Goal: Task Accomplishment & Management: Manage account settings

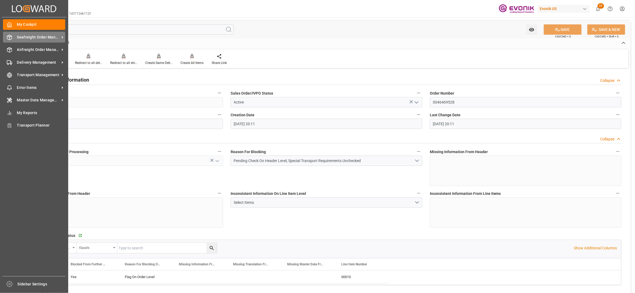
scroll to position [842, 0]
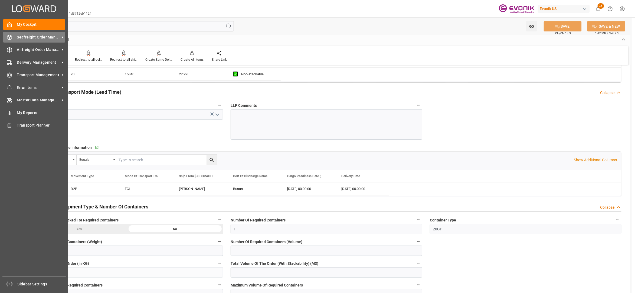
click at [21, 37] on span "Seafreight Order Management" at bounding box center [38, 37] width 43 height 6
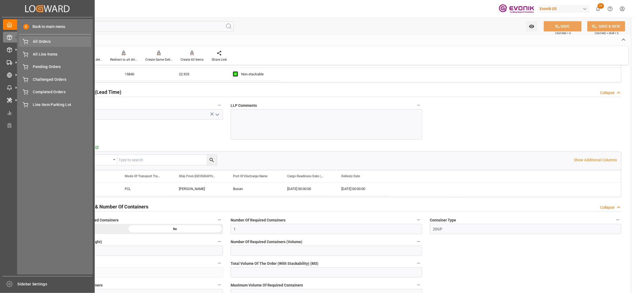
click at [32, 45] on div "All Orders All Orders" at bounding box center [55, 41] width 72 height 11
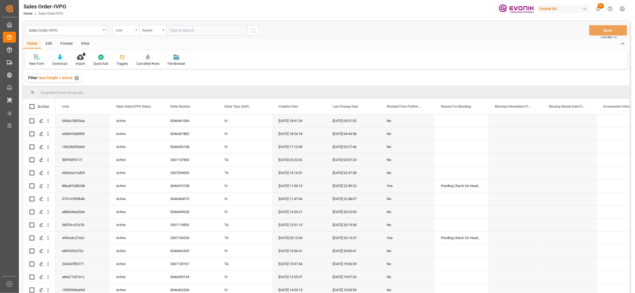
click at [124, 31] on div "code" at bounding box center [124, 30] width 18 height 6
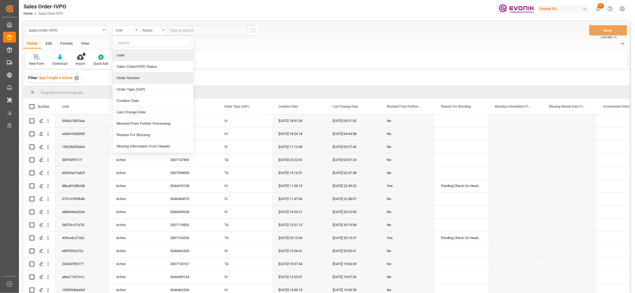
click at [136, 82] on div "Order Number" at bounding box center [153, 77] width 81 height 11
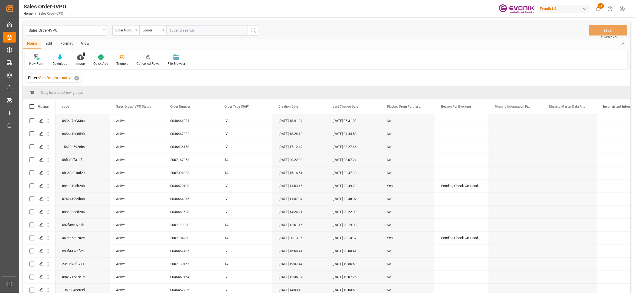
click at [187, 28] on input "text" at bounding box center [207, 30] width 81 height 10
paste input "0046464923"
type input "0046464923"
click at [255, 31] on icon "search button" at bounding box center [253, 30] width 6 height 6
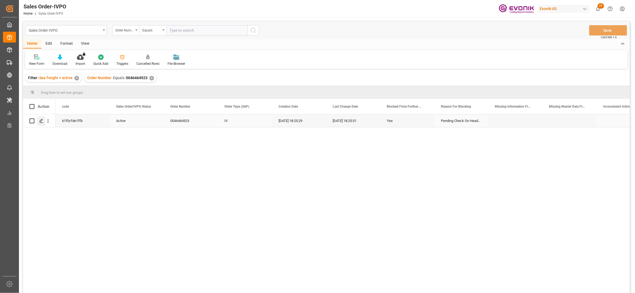
click at [42, 122] on icon "Press SPACE to select this row." at bounding box center [41, 121] width 4 height 4
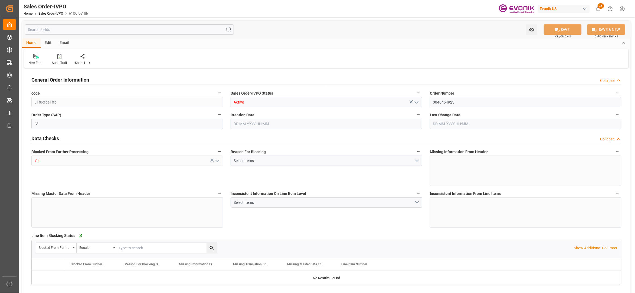
type input "TWKHH"
type input "0"
type input "1"
type input "5316.576"
type input "[DATE] 18:25"
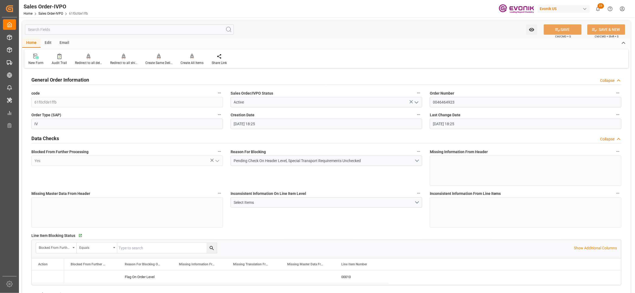
type input "[DATE] 18:25"
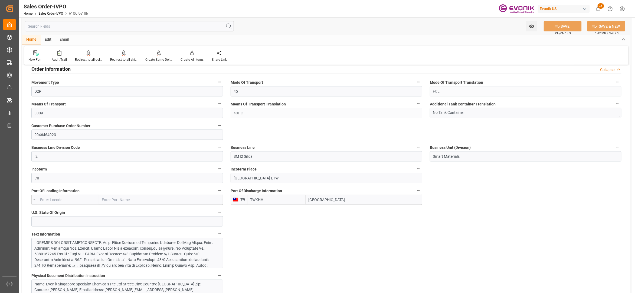
scroll to position [361, 0]
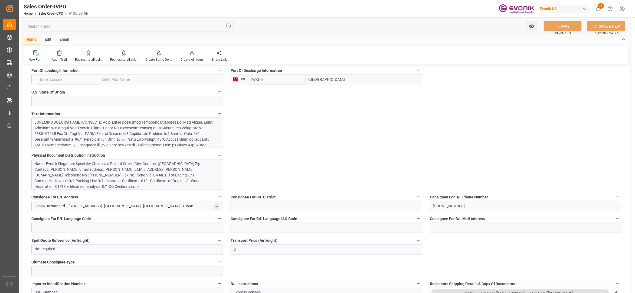
click at [177, 137] on div at bounding box center [125, 170] width 180 height 102
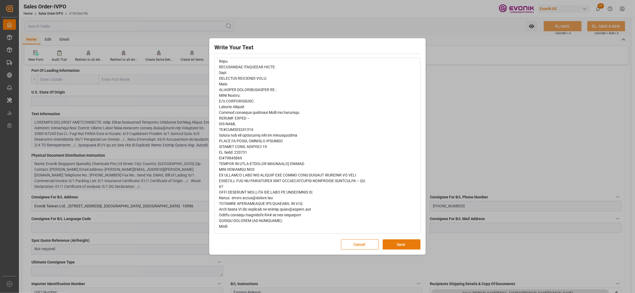
scroll to position [0, 0]
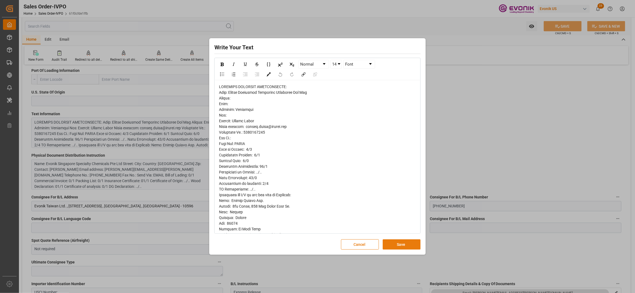
click at [394, 246] on button "Save" at bounding box center [402, 244] width 38 height 10
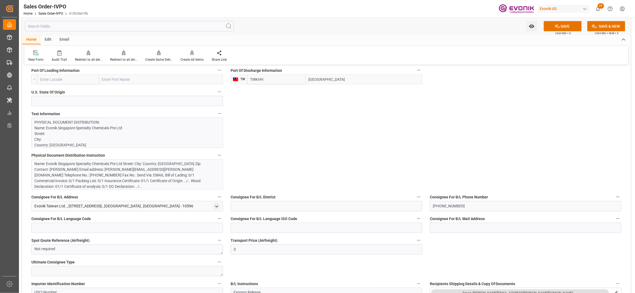
click at [156, 179] on div "Name: Evonik Singapore Specialty Chemicals Pte Ltd Street: City: Country: [GEOG…" at bounding box center [125, 175] width 180 height 28
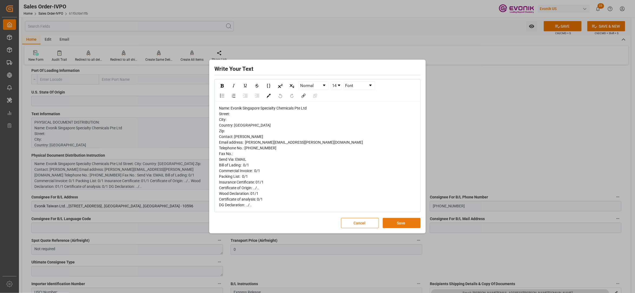
click at [403, 223] on button "Save" at bounding box center [402, 223] width 38 height 10
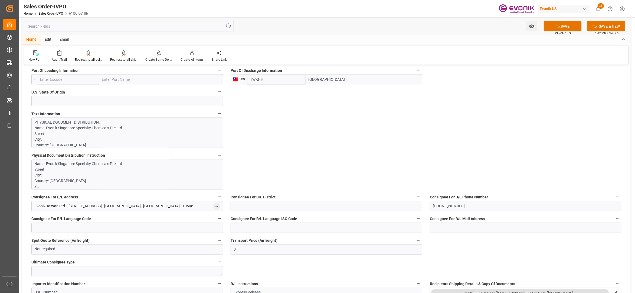
scroll to position [241, 0]
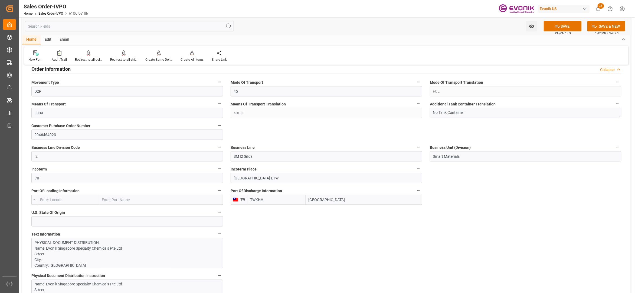
click at [321, 199] on input "[GEOGRAPHIC_DATA]" at bounding box center [364, 199] width 117 height 10
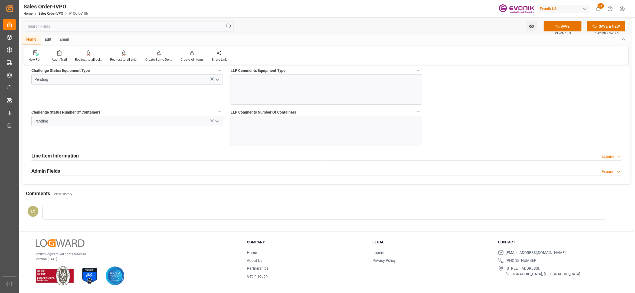
scroll to position [840, 0]
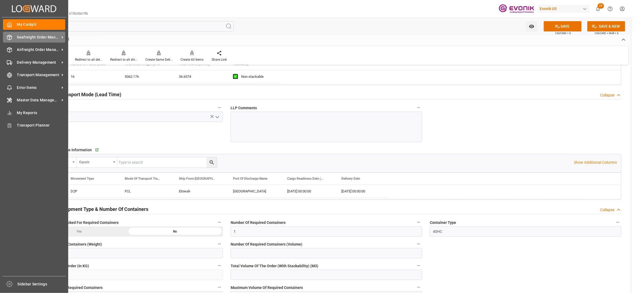
click at [29, 37] on span "Seafreight Order Management" at bounding box center [38, 37] width 43 height 6
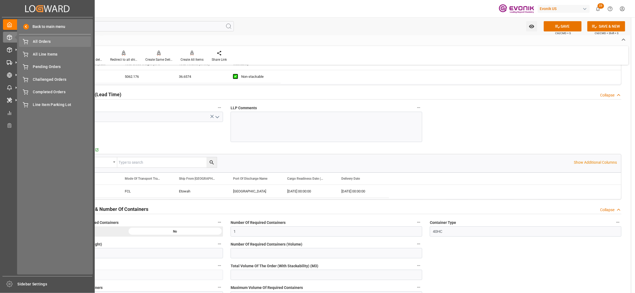
click at [34, 44] on span "All Orders" at bounding box center [62, 42] width 58 height 6
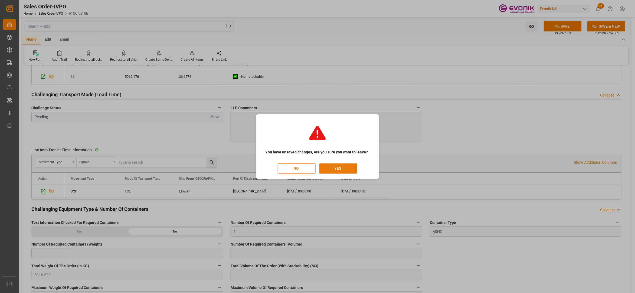
click at [333, 169] on button "YES" at bounding box center [339, 168] width 38 height 10
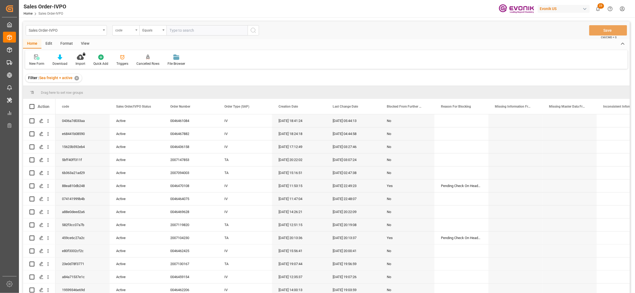
click at [133, 31] on div "code" at bounding box center [124, 30] width 18 height 6
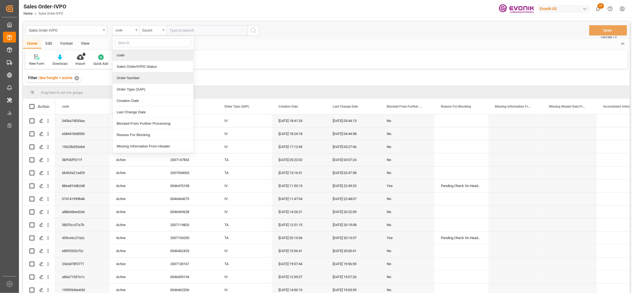
click at [140, 77] on div "Order Number" at bounding box center [153, 77] width 81 height 11
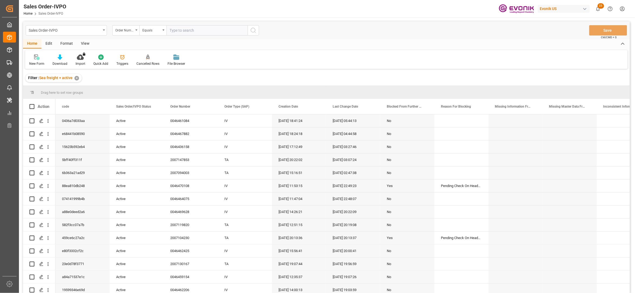
click at [183, 29] on input "text" at bounding box center [207, 30] width 81 height 10
paste input "46461084"
click at [171, 27] on input "46461084" at bounding box center [207, 30] width 81 height 10
type input "0046461084"
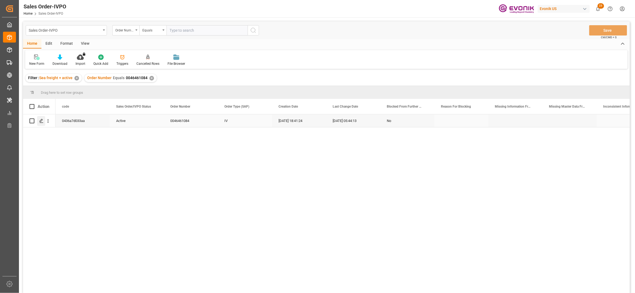
click at [41, 122] on icon "Press SPACE to select this row." at bounding box center [41, 121] width 4 height 4
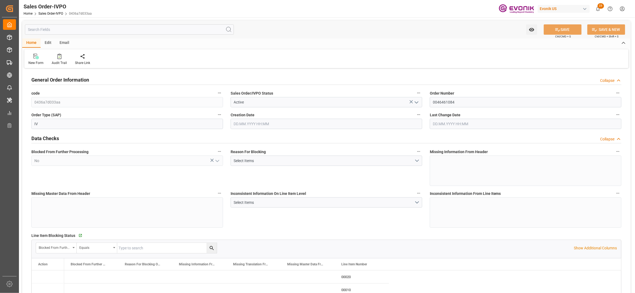
type input "COCTG"
type input "0"
type input "2"
type input "1"
type input "5"
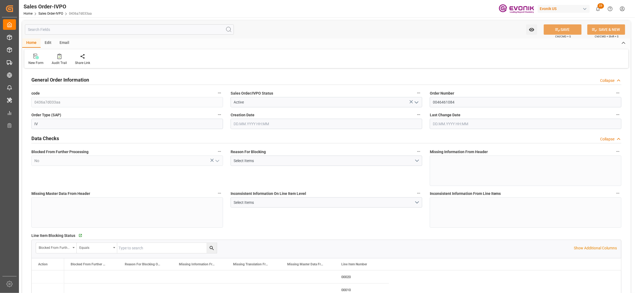
type input "17163"
type input "271.7972"
type input "38000"
type input "120"
type input "[DATE] 18:41"
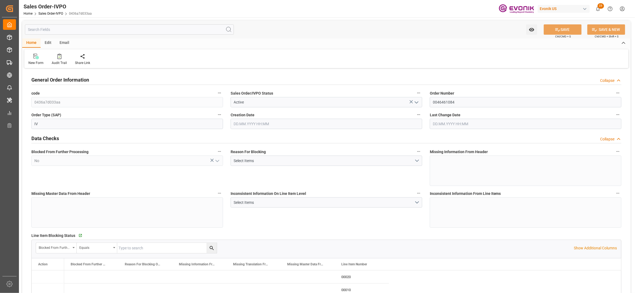
type input "[DATE] 05:44"
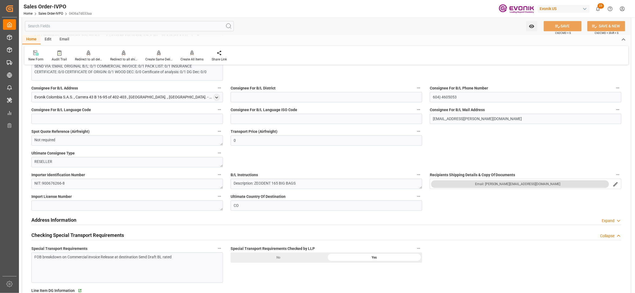
scroll to position [361, 0]
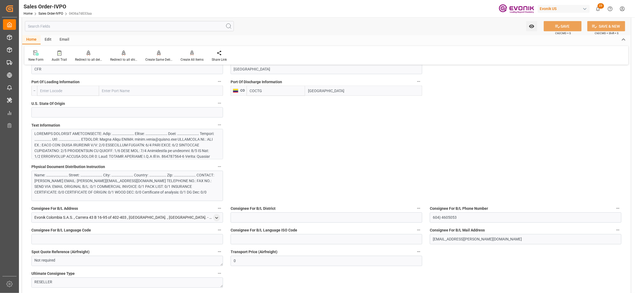
click at [180, 145] on div at bounding box center [125, 176] width 180 height 91
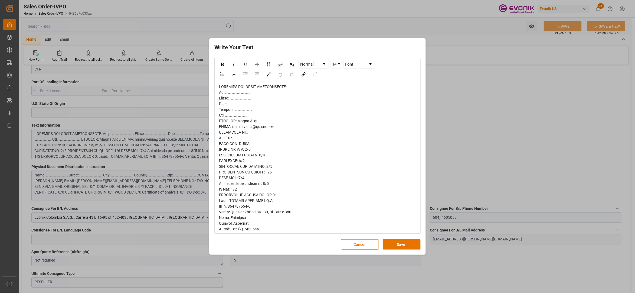
click at [230, 125] on span "rdw-editor" at bounding box center [268, 257] width 98 height 346
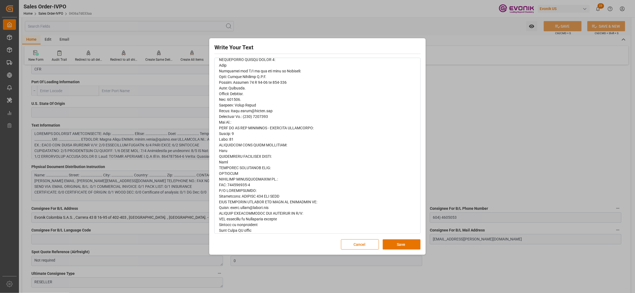
scroll to position [198, 0]
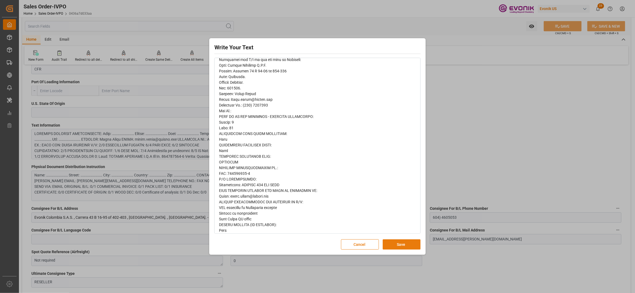
click at [408, 246] on button "Save" at bounding box center [402, 244] width 38 height 10
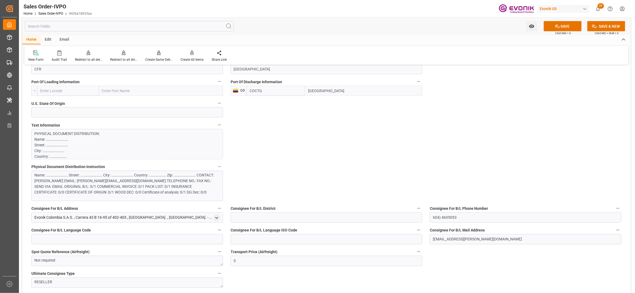
click at [153, 172] on div "Name: ……………………… Street: ……………………… City: ……………………… Country: ………………… Zip: ……………………" at bounding box center [127, 186] width 192 height 30
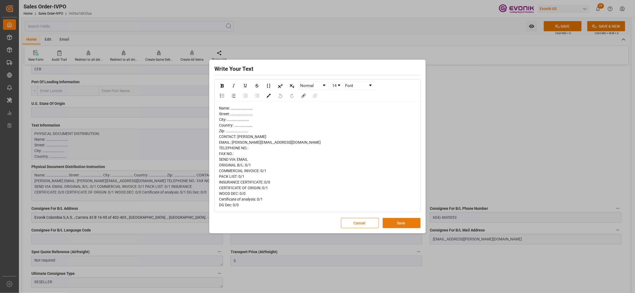
click at [401, 225] on button "Save" at bounding box center [402, 223] width 38 height 10
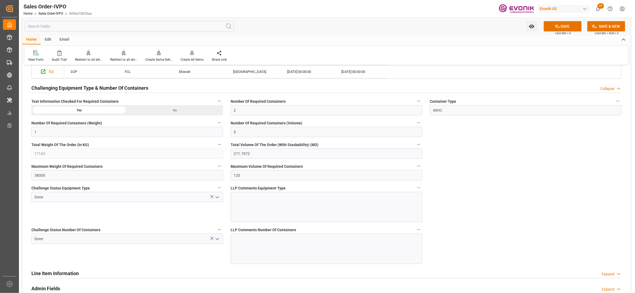
scroll to position [885, 0]
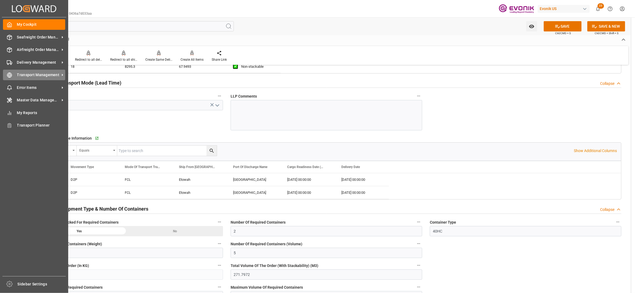
click at [36, 75] on span "Transport Management" at bounding box center [38, 75] width 43 height 6
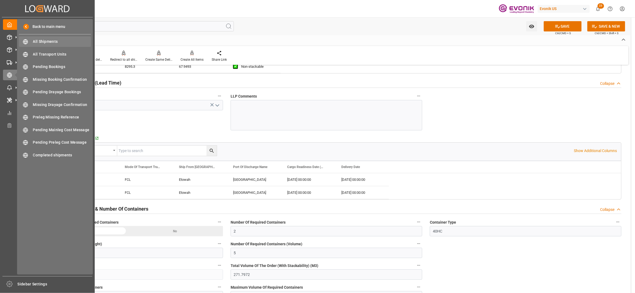
click at [54, 40] on span "All Shipments" at bounding box center [62, 42] width 58 height 6
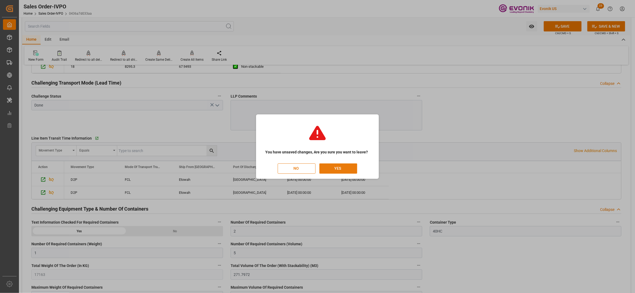
click at [343, 169] on button "YES" at bounding box center [339, 168] width 38 height 10
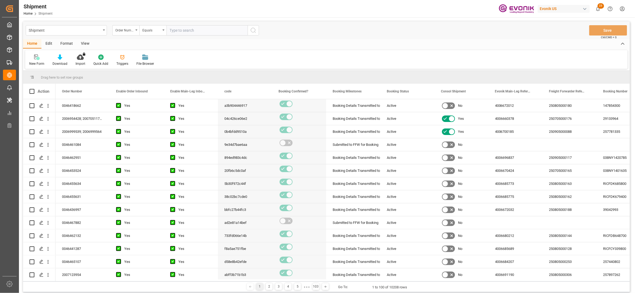
click at [185, 29] on input "text" at bounding box center [207, 30] width 81 height 10
paste input "46461084"
click at [169, 29] on input "46461084" at bounding box center [207, 30] width 81 height 10
type input "0046461084"
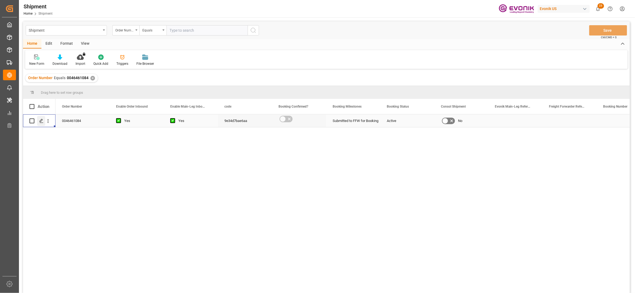
click at [39, 123] on icon "Press SPACE to select this row." at bounding box center [41, 121] width 4 height 4
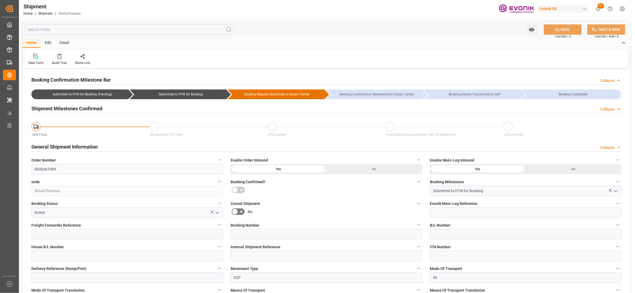
type input "Hapag [PERSON_NAME]"
type input "Hapag [PERSON_NAME] Aktiengesellschaft"
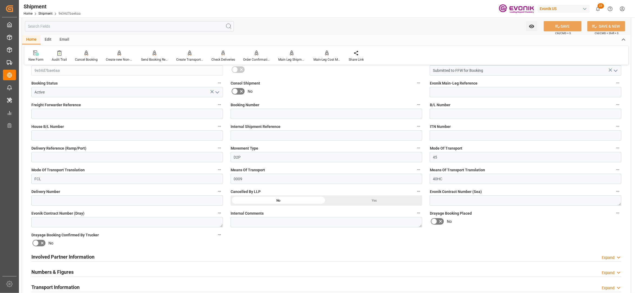
scroll to position [241, 0]
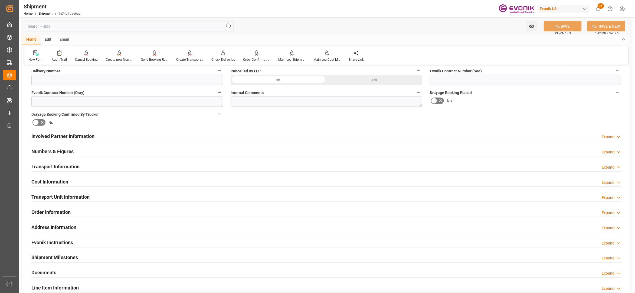
click at [310, 136] on div "Involved Partner Information Expand" at bounding box center [326, 136] width 590 height 10
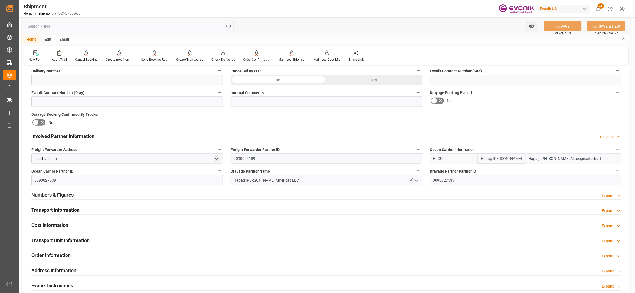
drag, startPoint x: 504, startPoint y: 156, endPoint x: 475, endPoint y: 156, distance: 29.5
click at [475, 156] on div "HLCU Hapag [PERSON_NAME] Hapag [PERSON_NAME] Aktiengesellschaft" at bounding box center [526, 158] width 192 height 10
type input "maersk"
click at [489, 170] on b "Maersk" at bounding box center [487, 170] width 13 height 4
type input "MAEU"
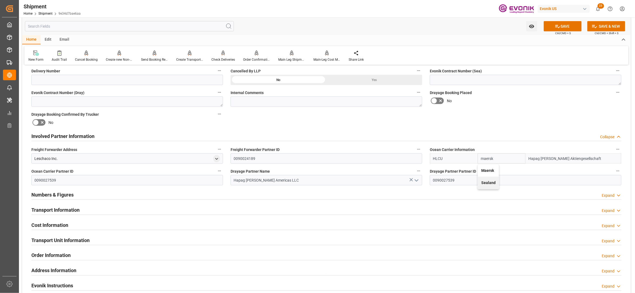
type input "Maersk"
type input "Maersk Line AS"
type input "Maersk"
click at [503, 123] on div "Booking Confirmation Milestone Bar Collapse Submitted to FFW for Booking (Pendi…" at bounding box center [326, 130] width 609 height 603
drag, startPoint x: 236, startPoint y: 174, endPoint x: 223, endPoint y: 175, distance: 12.7
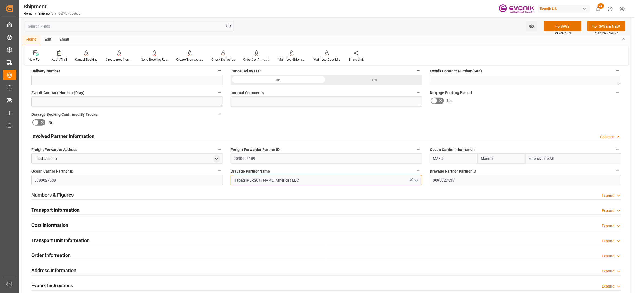
click at [223, 175] on div "Booking Confirmation Milestone Bar Collapse Submitted to FFW for Booking (Pendi…" at bounding box center [326, 130] width 609 height 603
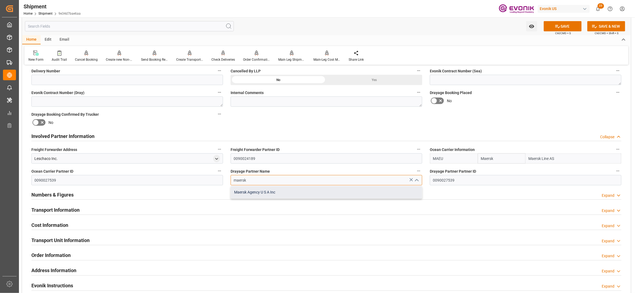
click at [265, 194] on div "Maersk Agency U S A Inc" at bounding box center [326, 192] width 191 height 12
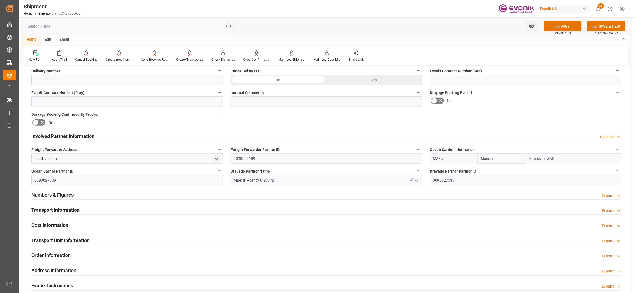
click at [514, 116] on div "Booking Confirmation Milestone Bar Collapse Submitted to FFW for Booking (Pendi…" at bounding box center [326, 130] width 609 height 603
click at [571, 25] on button "SAVE" at bounding box center [563, 26] width 38 height 10
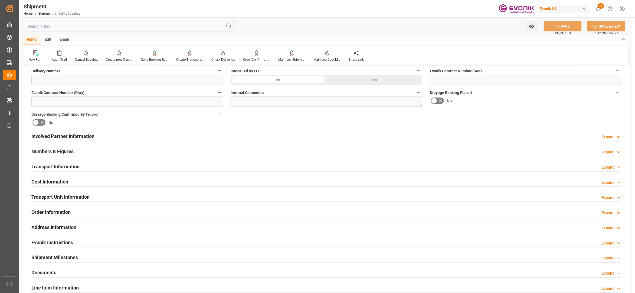
click at [151, 139] on div "Involved Partner Information Expand" at bounding box center [326, 136] width 590 height 10
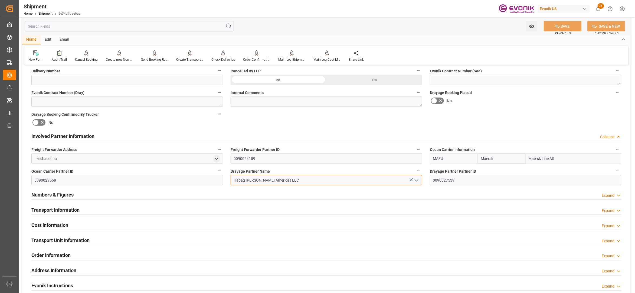
drag, startPoint x: 291, startPoint y: 182, endPoint x: 232, endPoint y: 179, distance: 59.1
click at [232, 179] on input "Hapag [PERSON_NAME] Americas LLC" at bounding box center [327, 180] width 192 height 10
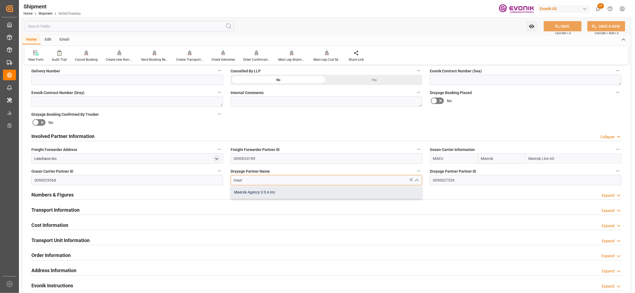
click at [274, 193] on div "Maersk Agency U S A Inc" at bounding box center [326, 192] width 191 height 12
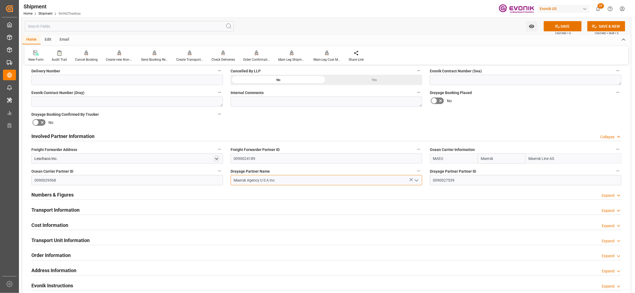
type input "Maersk Agency U S A Inc"
click at [492, 114] on div "Booking Confirmation Milestone Bar Collapse Submitted to FFW for Booking (Pendi…" at bounding box center [326, 130] width 609 height 603
click at [560, 24] on button "SAVE" at bounding box center [563, 26] width 38 height 10
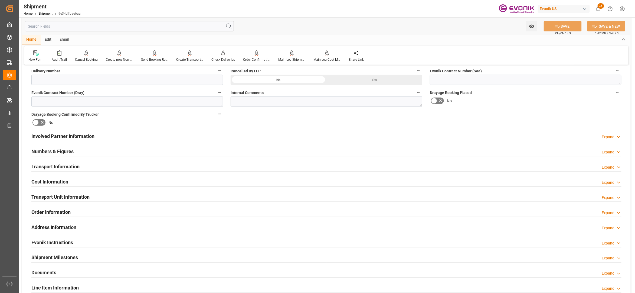
click at [113, 164] on div "Transport Information Expand" at bounding box center [326, 166] width 590 height 10
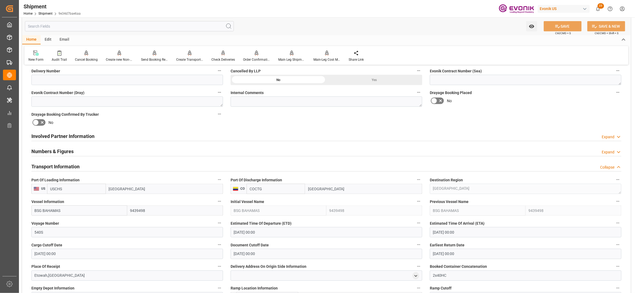
click at [191, 138] on div "Involved Partner Information Expand" at bounding box center [326, 136] width 590 height 10
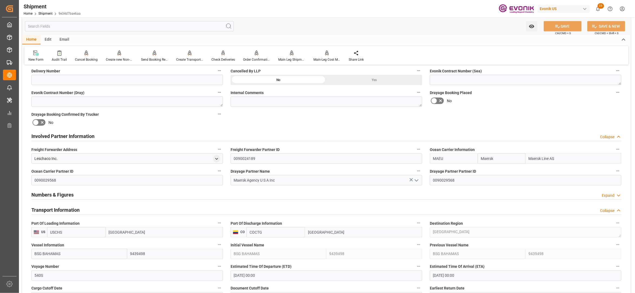
scroll to position [361, 0]
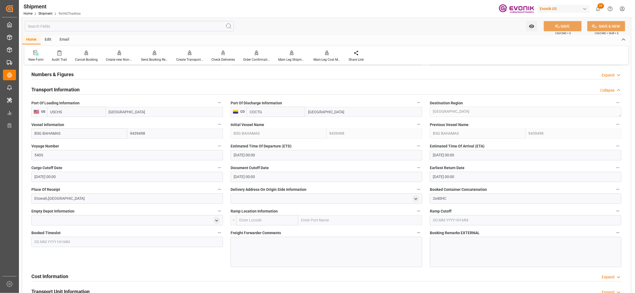
drag, startPoint x: 51, startPoint y: 110, endPoint x: 48, endPoint y: 110, distance: 3.3
click at [48, 110] on input "USCHS" at bounding box center [76, 112] width 59 height 10
click at [75, 137] on span "USSAV - Savannah" at bounding box center [66, 136] width 30 height 4
type input "USSAV"
type input "Savannah"
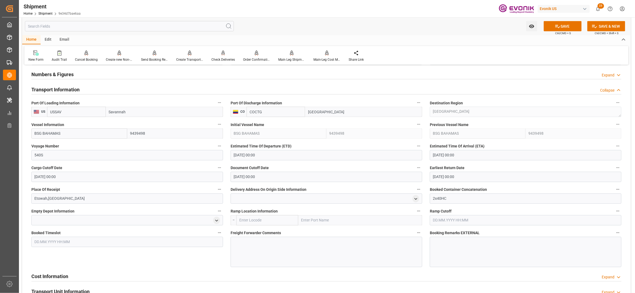
type input "USSAV"
drag, startPoint x: 55, startPoint y: 133, endPoint x: 32, endPoint y: 130, distance: 23.0
click at [32, 133] on input "BSG BAHAMAS" at bounding box center [79, 133] width 96 height 10
paste input "POLAR [GEOGRAPHIC_DATA] / 541S"
click at [77, 133] on input "POLAR [GEOGRAPHIC_DATA] / 541S" at bounding box center [79, 133] width 96 height 10
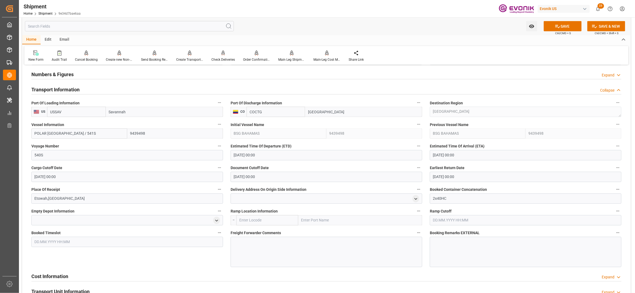
click at [78, 133] on input "POLAR [GEOGRAPHIC_DATA] / 541S" at bounding box center [79, 133] width 96 height 10
click at [80, 133] on input "POLAR [GEOGRAPHIC_DATA] / 541S" at bounding box center [79, 133] width 96 height 10
click at [79, 143] on span "POLAR [GEOGRAPHIC_DATA] - 9786786" at bounding box center [68, 145] width 66 height 4
type input "POLAR [GEOGRAPHIC_DATA]"
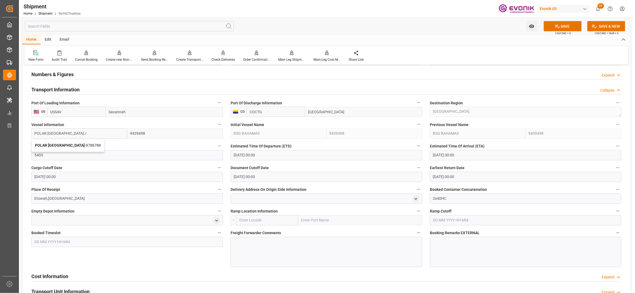
type input "9786786"
type input "POLAR [GEOGRAPHIC_DATA]"
click at [55, 156] on input "540S" at bounding box center [127, 155] width 192 height 10
drag, startPoint x: 41, startPoint y: 155, endPoint x: 32, endPoint y: 155, distance: 8.7
click at [32, 155] on input "540S" at bounding box center [127, 155] width 192 height 10
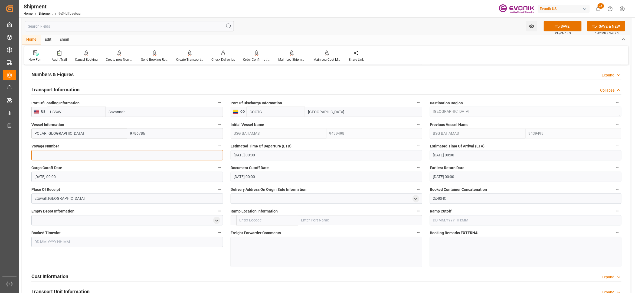
paste input "541S"
type input "541S"
click at [309, 155] on input "[DATE] 00:00" at bounding box center [327, 155] width 192 height 10
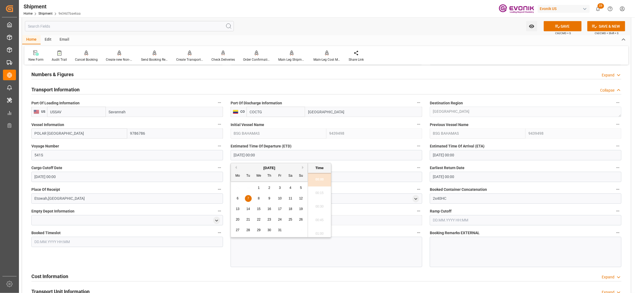
click at [291, 200] on span "11" at bounding box center [291, 198] width 4 height 4
type input "[DATE] 00:00"
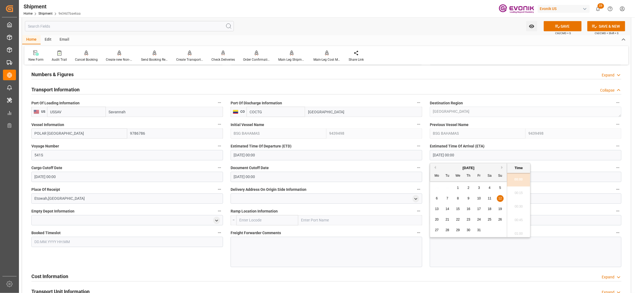
click at [461, 154] on input "[DATE] 00:00" at bounding box center [526, 155] width 192 height 10
click at [470, 209] on span "16" at bounding box center [469, 209] width 4 height 4
type input "[DATE] 00:00"
click at [425, 244] on div "Freight Forwarder Comments" at bounding box center [326, 248] width 199 height 42
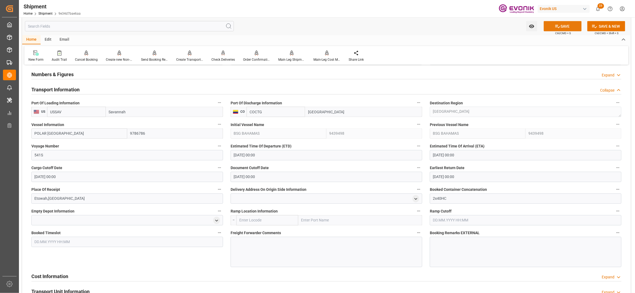
click at [561, 25] on button "SAVE" at bounding box center [563, 26] width 38 height 10
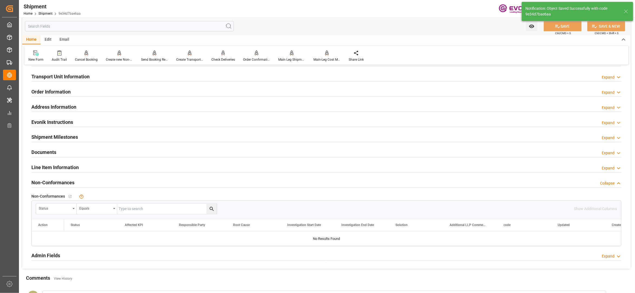
scroll to position [241, 0]
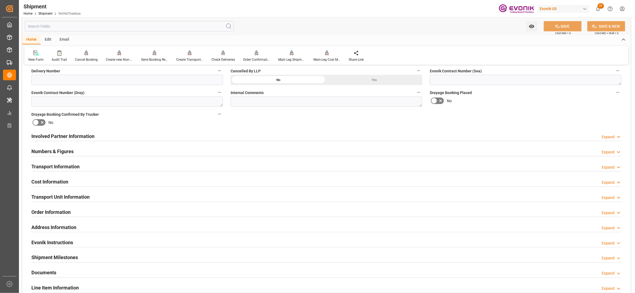
click at [102, 183] on div "Cost Information Expand" at bounding box center [326, 181] width 590 height 10
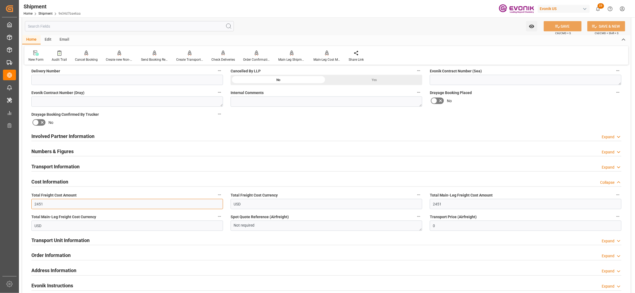
drag, startPoint x: 53, startPoint y: 203, endPoint x: 23, endPoint y: 203, distance: 29.2
click at [23, 203] on div "Booking Confirmation Milestone Bar Collapse Submitted to FFW for Booking (Pendi…" at bounding box center [326, 130] width 609 height 603
type input "2045"
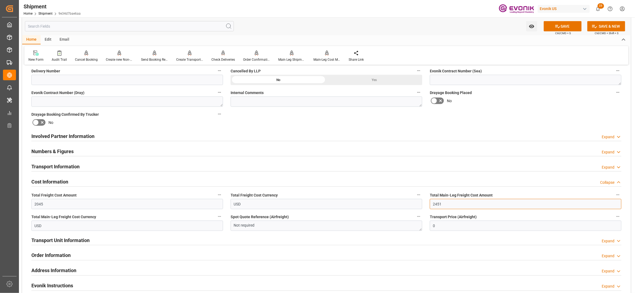
click at [454, 200] on input "2451" at bounding box center [526, 204] width 192 height 10
drag, startPoint x: 452, startPoint y: 204, endPoint x: 425, endPoint y: 203, distance: 26.8
click at [425, 203] on div "Booking Confirmation Milestone Bar Collapse Submitted to FFW for Booking (Pendi…" at bounding box center [326, 130] width 609 height 603
type input "2045"
click at [484, 117] on div "Booking Confirmation Milestone Bar Collapse Submitted to FFW for Booking (Pendi…" at bounding box center [326, 130] width 609 height 603
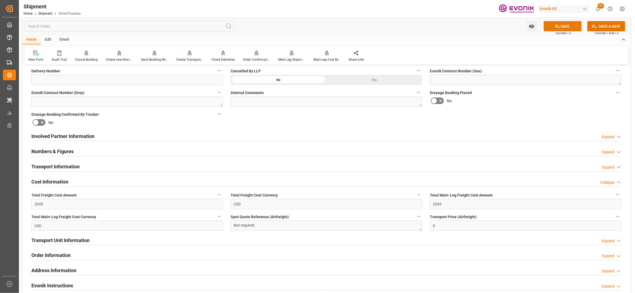
click at [565, 28] on button "SAVE" at bounding box center [563, 26] width 38 height 10
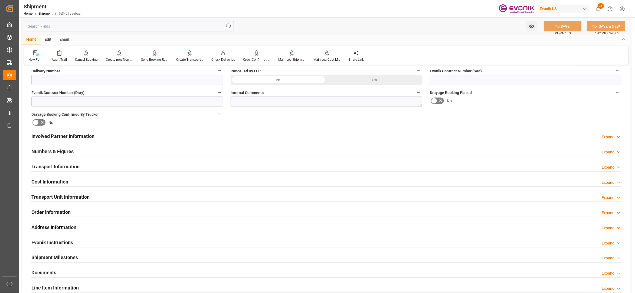
drag, startPoint x: 126, startPoint y: 165, endPoint x: 174, endPoint y: 197, distance: 57.9
click at [126, 165] on div "Transport Information Expand" at bounding box center [326, 166] width 590 height 10
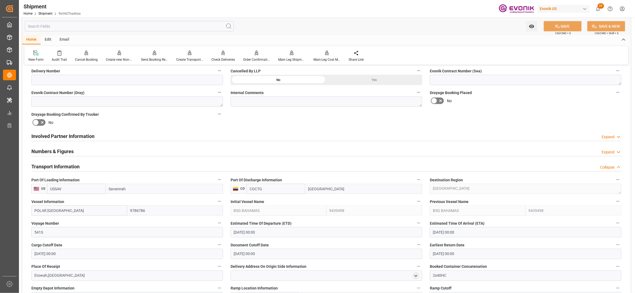
scroll to position [361, 0]
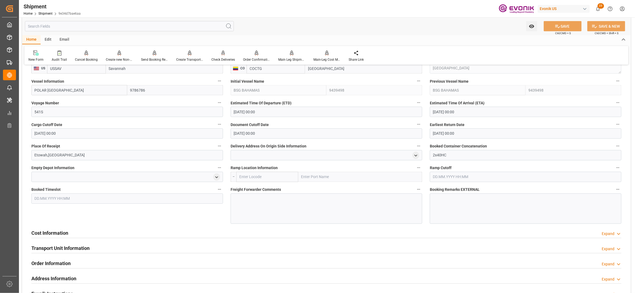
click at [257, 195] on div at bounding box center [327, 208] width 192 height 30
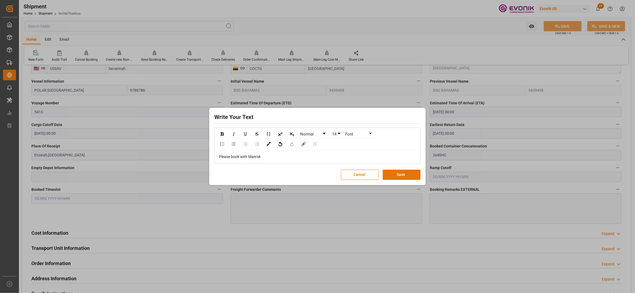
click at [248, 157] on span "Please book with Maersk" at bounding box center [240, 156] width 42 height 4
click at [268, 157] on div "Please book with Maersk" at bounding box center [317, 157] width 197 height 6
click at [249, 158] on span "Please book with Maersk" at bounding box center [240, 156] width 42 height 4
click at [266, 158] on div "Please book with Maersk" at bounding box center [317, 157] width 197 height 6
click at [409, 175] on button "Save" at bounding box center [402, 175] width 38 height 10
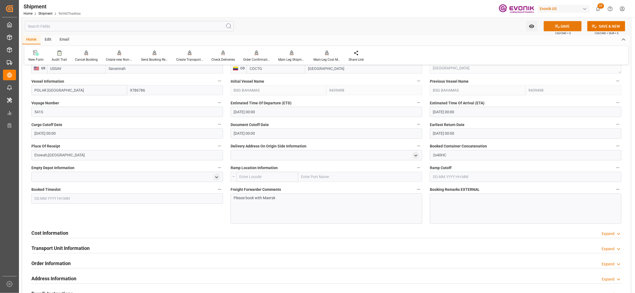
click at [568, 26] on button "SAVE" at bounding box center [563, 26] width 38 height 10
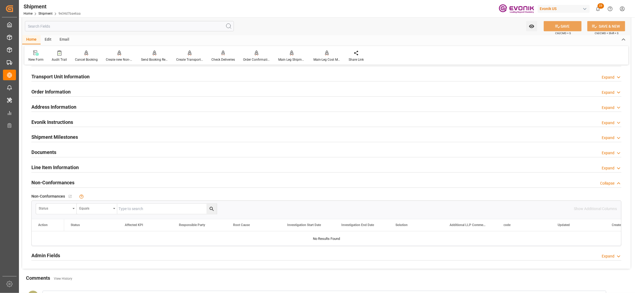
scroll to position [241, 0]
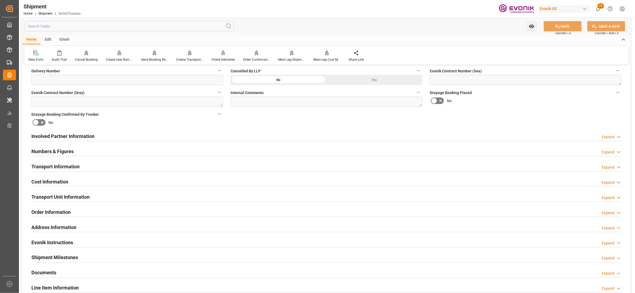
click at [198, 134] on div "Involved Partner Information Expand" at bounding box center [326, 136] width 590 height 10
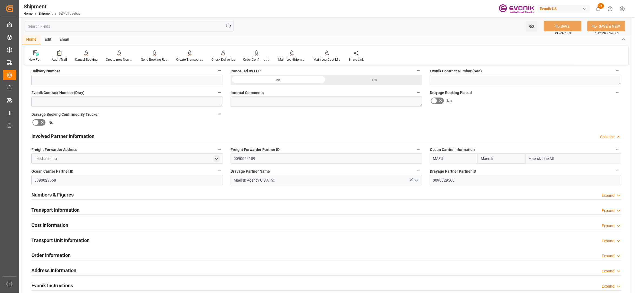
click at [175, 210] on div "Transport Information Expand" at bounding box center [326, 209] width 590 height 10
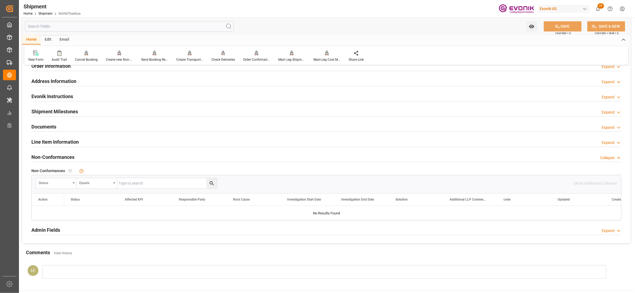
scroll to position [481, 0]
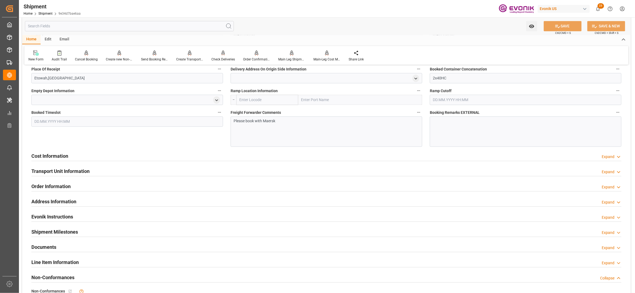
click at [118, 186] on div "Order Information Expand" at bounding box center [326, 186] width 590 height 10
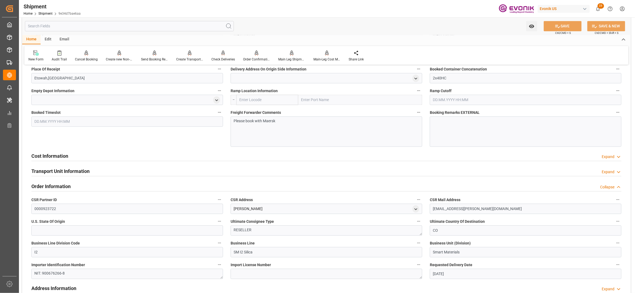
click at [95, 187] on div "Order Information Collapse" at bounding box center [326, 186] width 590 height 10
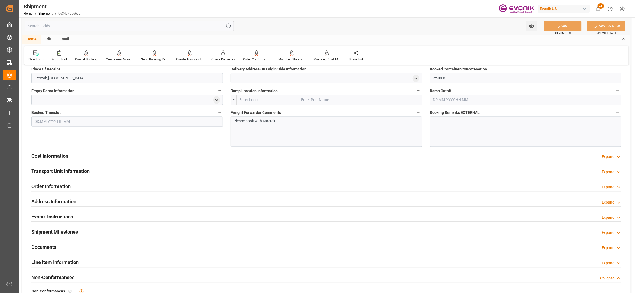
click at [291, 128] on div "Please book with Maersk" at bounding box center [327, 131] width 192 height 30
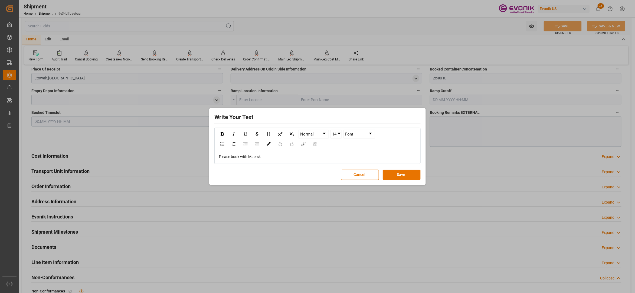
click at [273, 155] on div "Please book with Maersk" at bounding box center [317, 157] width 197 height 6
click at [401, 175] on button "Save" at bounding box center [402, 175] width 38 height 10
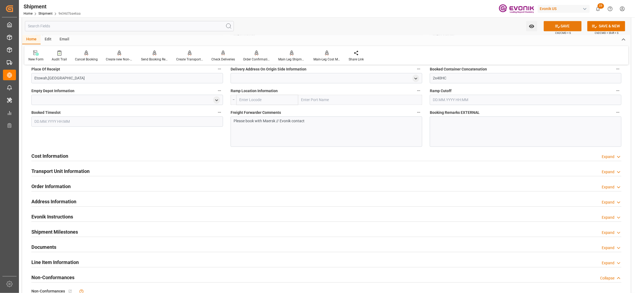
click at [560, 30] on button "SAVE" at bounding box center [563, 26] width 38 height 10
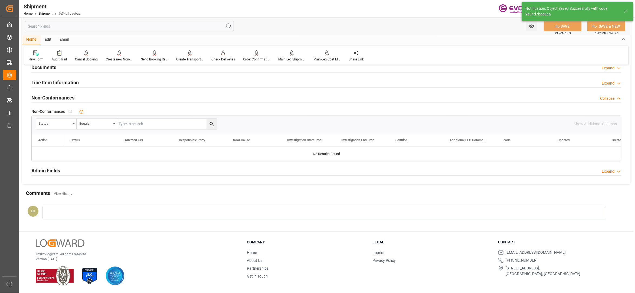
scroll to position [266, 0]
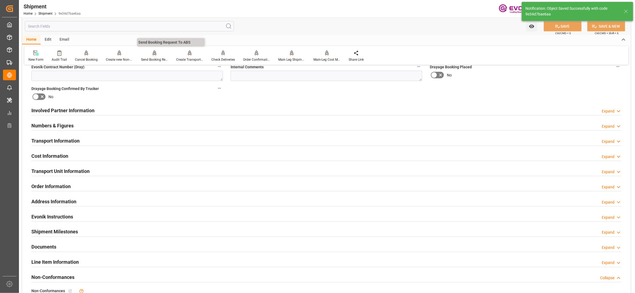
click at [155, 58] on div "Send Booking Request To ABS" at bounding box center [154, 59] width 27 height 5
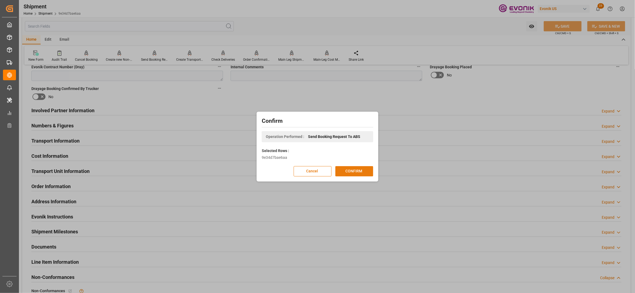
click at [349, 172] on button "CONFIRM" at bounding box center [354, 171] width 38 height 10
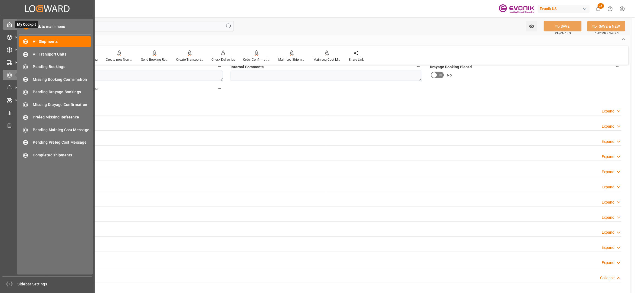
click at [10, 23] on icon at bounding box center [9, 24] width 5 height 5
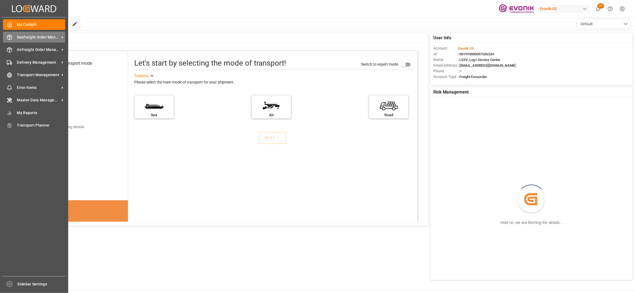
click at [22, 37] on span "Seafreight Order Management" at bounding box center [38, 37] width 43 height 6
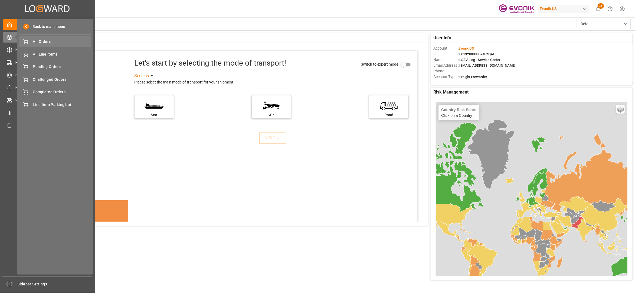
click at [41, 44] on span "All Orders" at bounding box center [62, 42] width 58 height 6
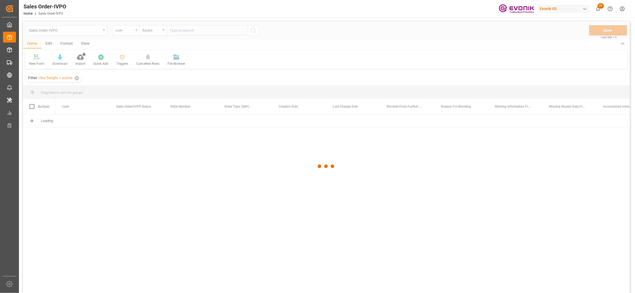
click at [132, 31] on div at bounding box center [326, 165] width 607 height 289
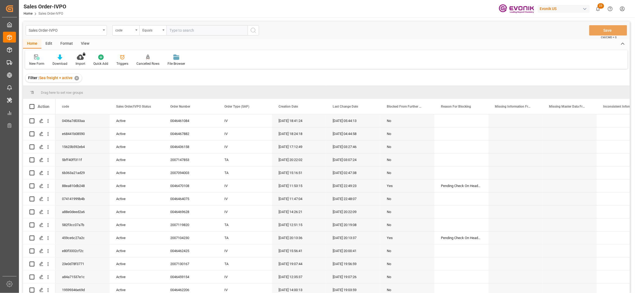
click at [131, 31] on div "code" at bounding box center [124, 30] width 18 height 6
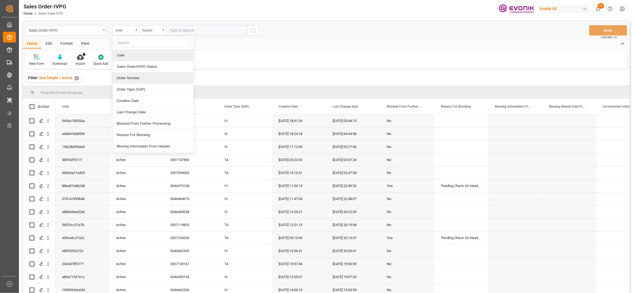
click at [139, 77] on div "Order Number" at bounding box center [153, 77] width 81 height 11
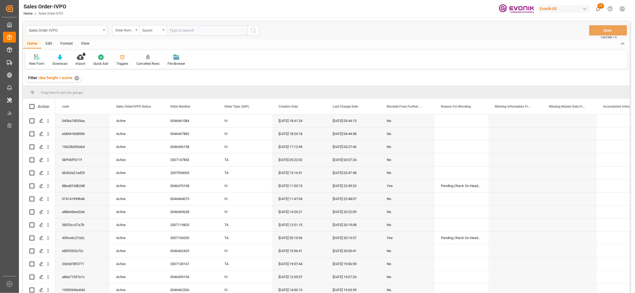
click at [177, 29] on input "text" at bounding box center [207, 30] width 81 height 10
paste input "0046464923"
type input "0046464923"
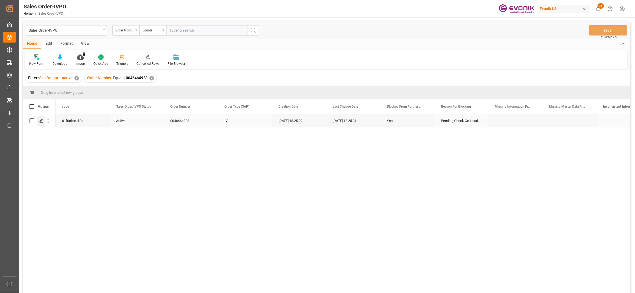
click at [42, 121] on icon "Press SPACE to select this row." at bounding box center [41, 121] width 4 height 4
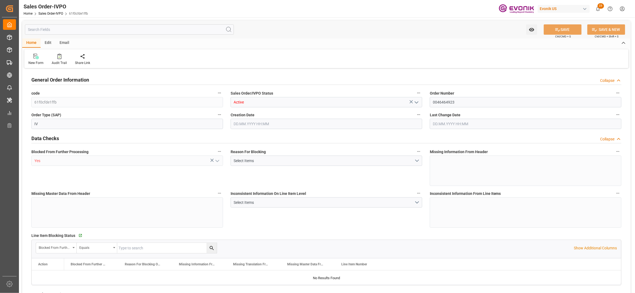
type input "TWKHH"
type input "0"
type input "1"
type input "5316.576"
type input "[DATE] 18:25"
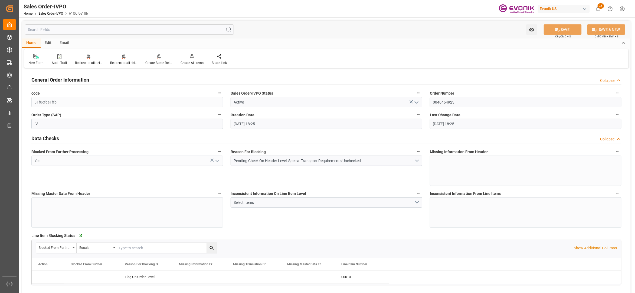
type input "[DATE] 18:25"
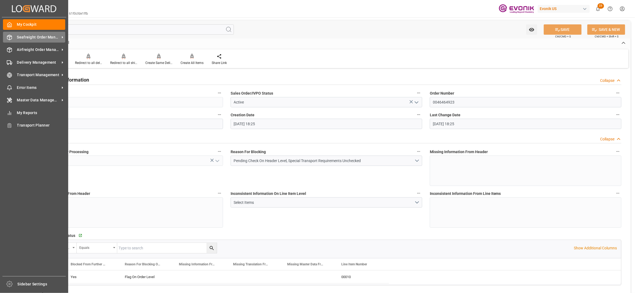
click at [22, 37] on span "Seafreight Order Management" at bounding box center [38, 37] width 43 height 6
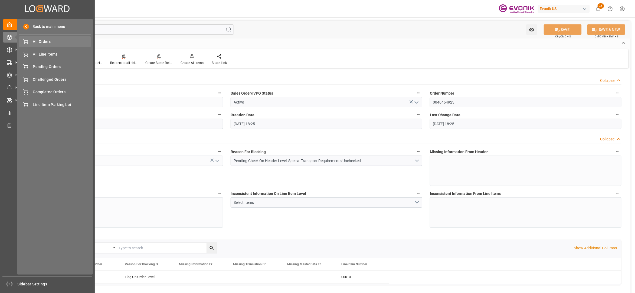
click at [45, 42] on span "All Orders" at bounding box center [62, 42] width 58 height 6
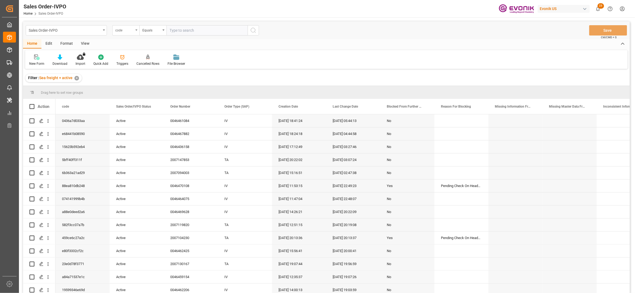
click at [122, 31] on div "code" at bounding box center [124, 30] width 18 height 6
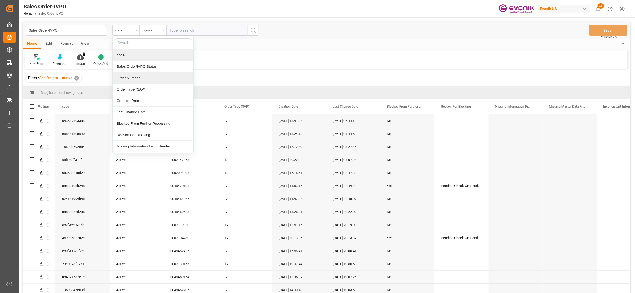
click at [138, 80] on div "Order Number" at bounding box center [153, 77] width 81 height 11
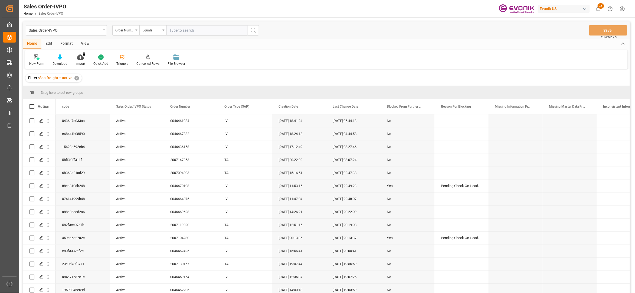
click at [180, 30] on input "text" at bounding box center [207, 30] width 81 height 10
paste input "0046464923"
type input "0046464923"
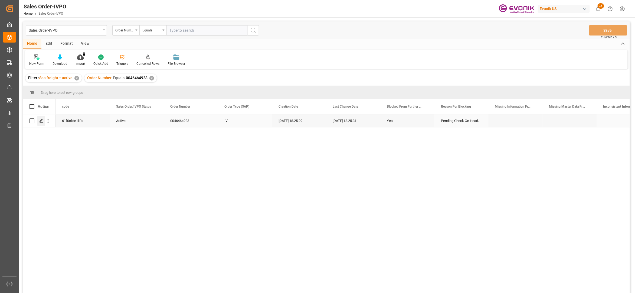
click at [41, 119] on icon "Press SPACE to select this row." at bounding box center [41, 121] width 4 height 4
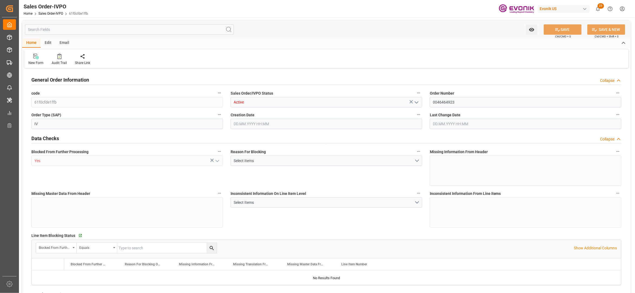
type input "TWKHH"
type input "0"
type input "1"
type input "5316.576"
type input "[DATE] 18:25"
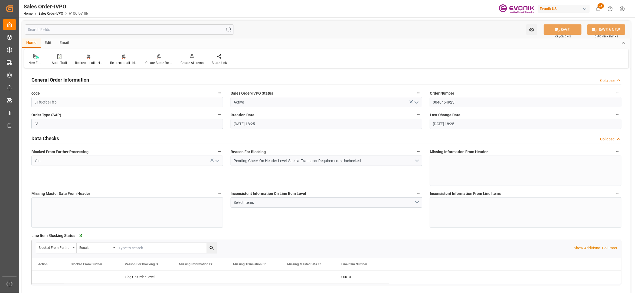
type input "[DATE] 18:25"
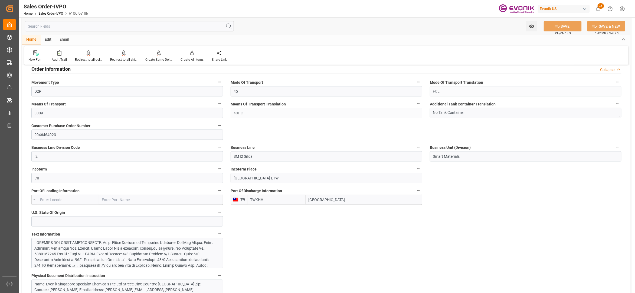
scroll to position [361, 0]
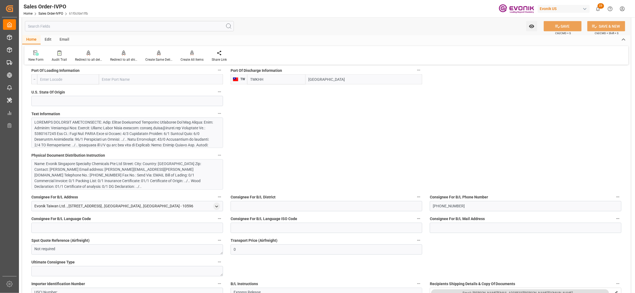
click at [181, 137] on div at bounding box center [125, 170] width 180 height 102
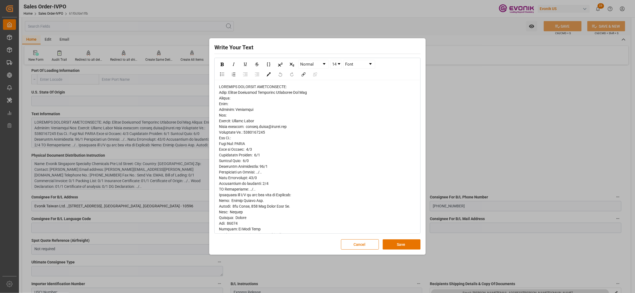
scroll to position [213, 0]
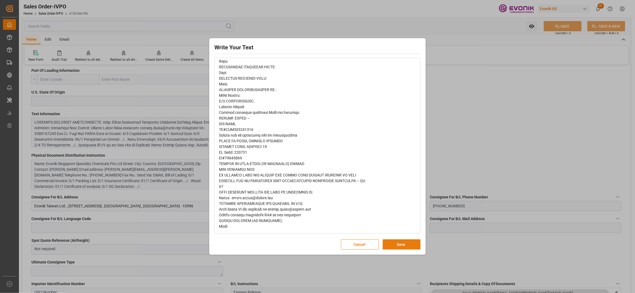
click at [402, 241] on button "Save" at bounding box center [402, 244] width 38 height 10
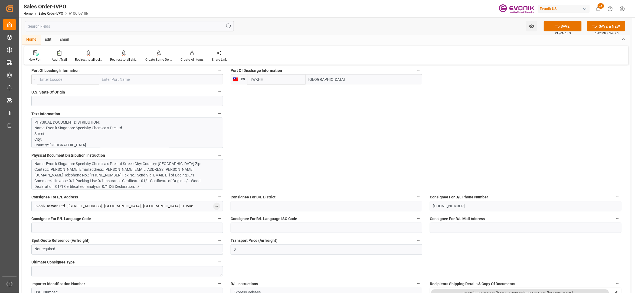
click at [172, 169] on div "Name: Evonik Singapore Specialty Chemicals Pte Ltd Street: City: Country: [GEOG…" at bounding box center [125, 175] width 180 height 28
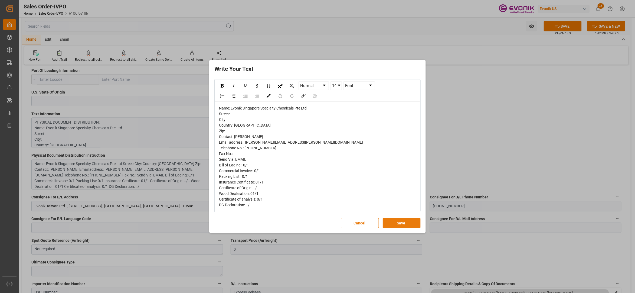
click at [409, 221] on button "Save" at bounding box center [402, 223] width 38 height 10
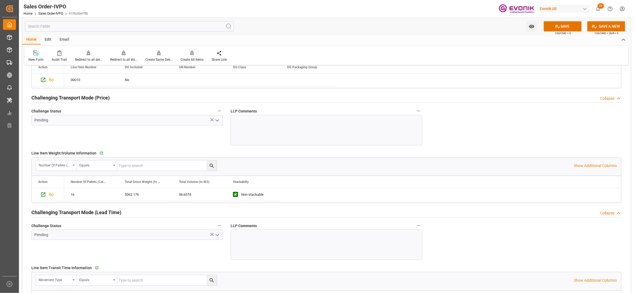
scroll to position [602, 0]
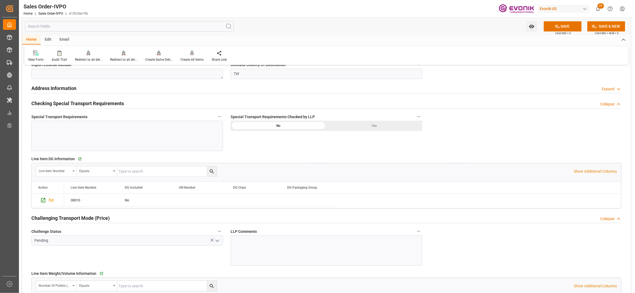
click at [370, 126] on div "Yes" at bounding box center [375, 125] width 96 height 10
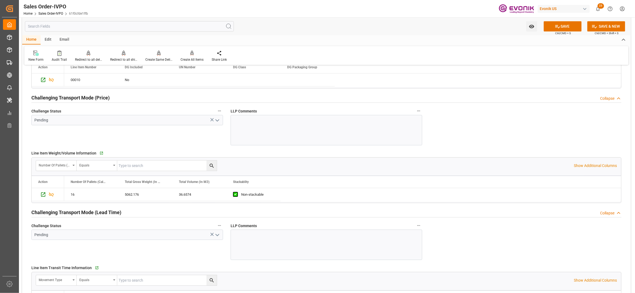
click at [218, 121] on icon "open menu" at bounding box center [217, 120] width 6 height 6
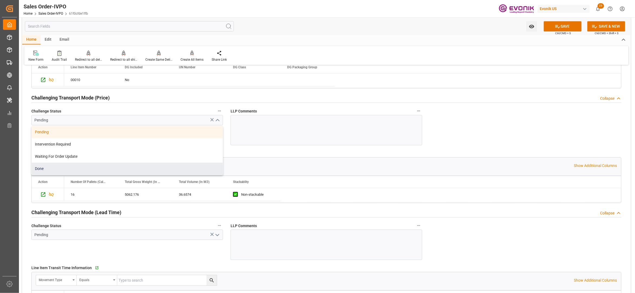
click at [50, 167] on div "Done" at bounding box center [127, 168] width 191 height 12
type input "Done"
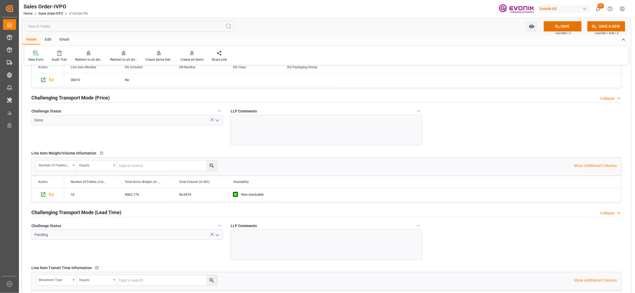
click at [218, 233] on icon "open menu" at bounding box center [217, 235] width 6 height 6
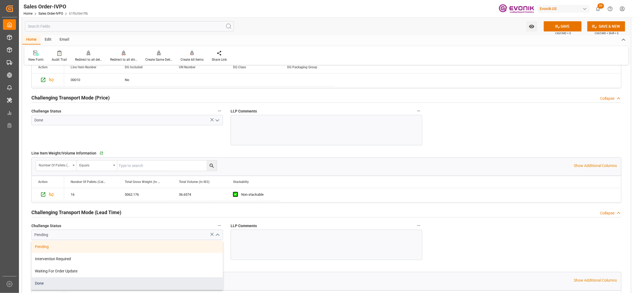
click at [44, 284] on div "Done" at bounding box center [127, 283] width 191 height 12
type input "Done"
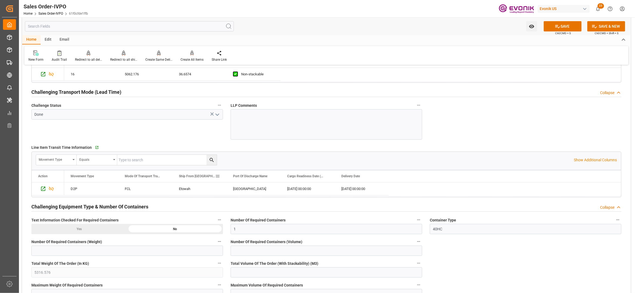
scroll to position [963, 0]
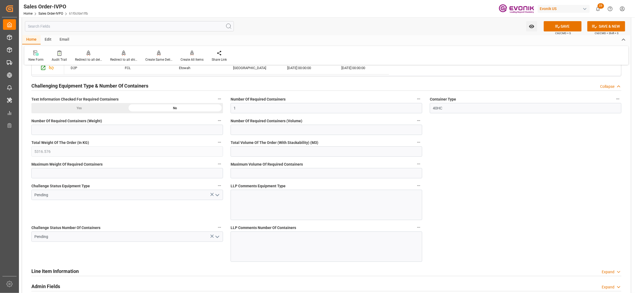
click at [217, 196] on polyline "open menu" at bounding box center [217, 195] width 3 height 2
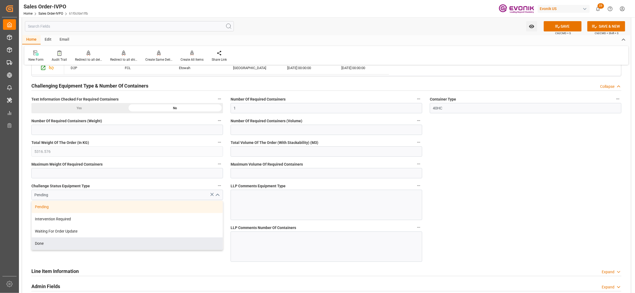
click at [66, 247] on div "Done" at bounding box center [127, 243] width 191 height 12
type input "Done"
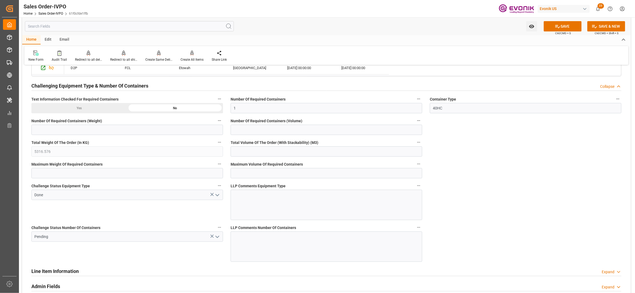
click at [218, 236] on icon "open menu" at bounding box center [217, 236] width 6 height 6
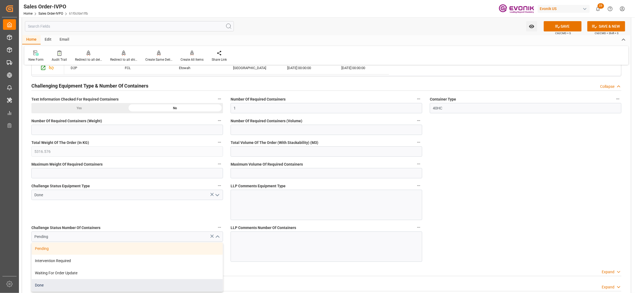
click at [49, 289] on div "Done" at bounding box center [127, 285] width 191 height 12
type input "Done"
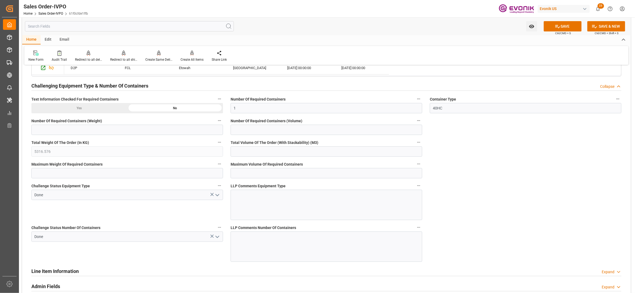
click at [565, 22] on button "SAVE" at bounding box center [563, 26] width 38 height 10
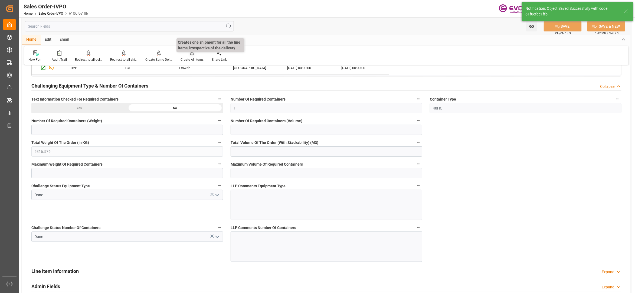
type input "[DATE] 06:20"
type input "No"
type input "1"
type input "2"
type input "73.3148"
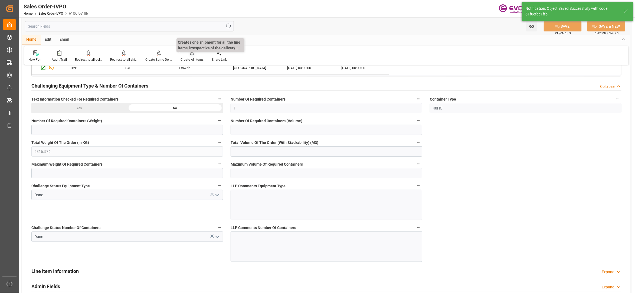
type input "19000"
type input "60"
click at [190, 56] on div "Create All Items" at bounding box center [192, 56] width 31 height 12
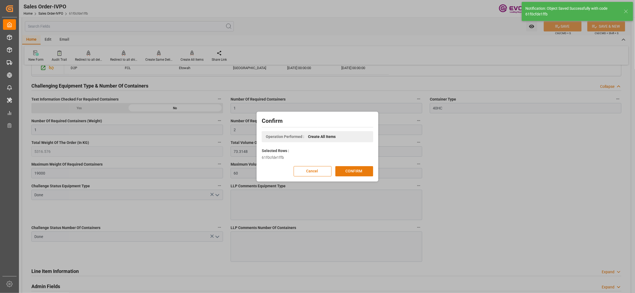
click at [353, 168] on button "CONFIRM" at bounding box center [354, 171] width 38 height 10
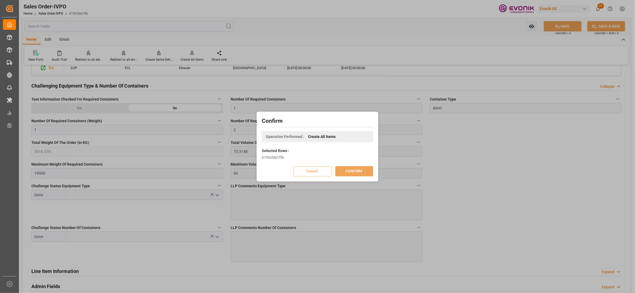
scroll to position [59, 0]
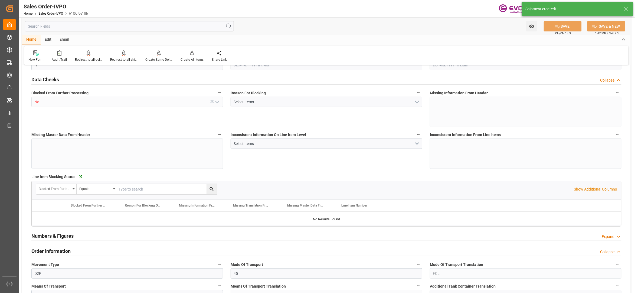
type input "TWKHH"
type input "0"
type input "1"
type input "2"
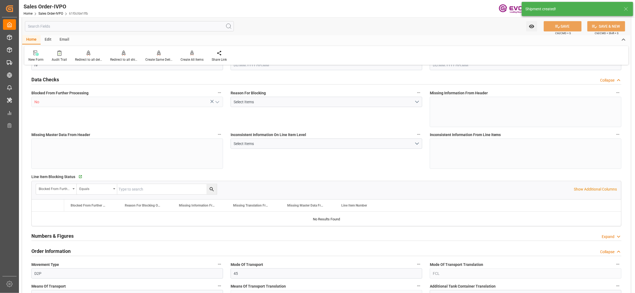
type input "5316.576"
type input "73.3148"
type input "19000"
type input "60"
type input "[DATE] 18:25"
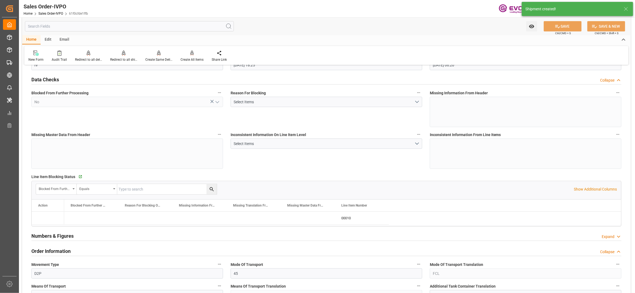
type input "[DATE] 06:20"
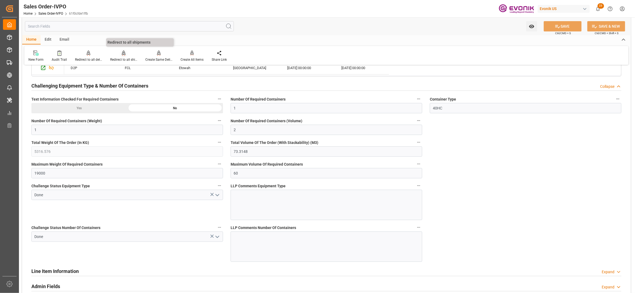
click at [123, 57] on div "Redirect to all shipments" at bounding box center [123, 59] width 27 height 5
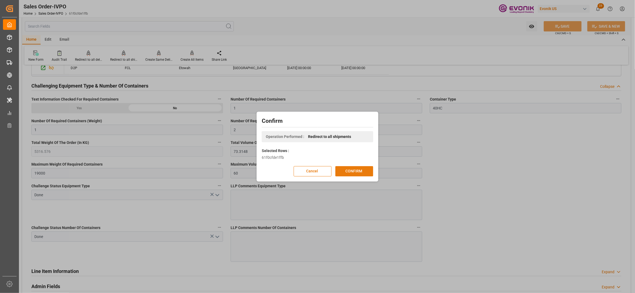
click at [359, 171] on button "CONFIRM" at bounding box center [354, 171] width 38 height 10
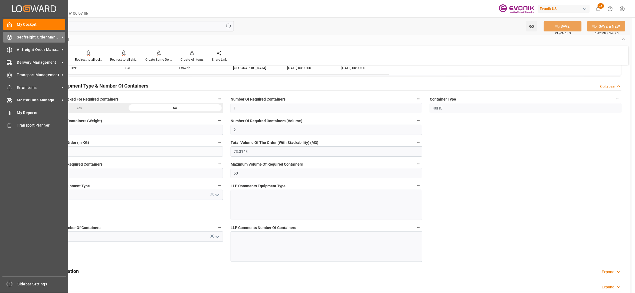
drag, startPoint x: 21, startPoint y: 39, endPoint x: 25, endPoint y: 40, distance: 4.7
click at [21, 39] on span "Seafreight Order Management" at bounding box center [38, 37] width 43 height 6
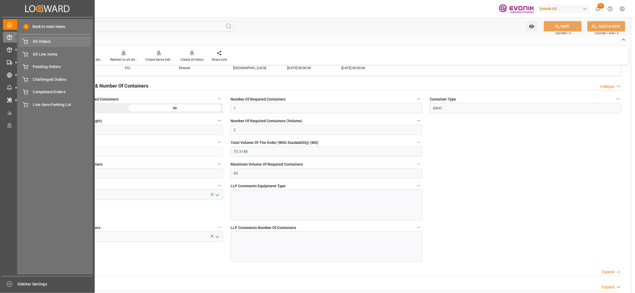
click at [39, 42] on span "All Orders" at bounding box center [62, 42] width 58 height 6
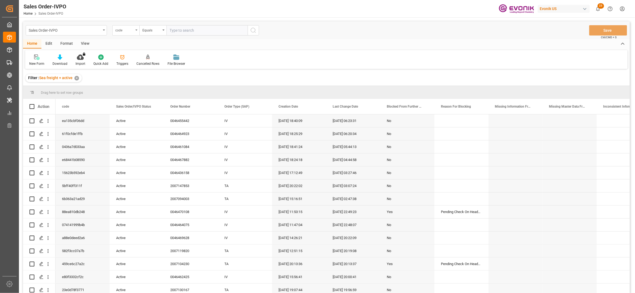
click at [131, 30] on div "code" at bounding box center [124, 30] width 18 height 6
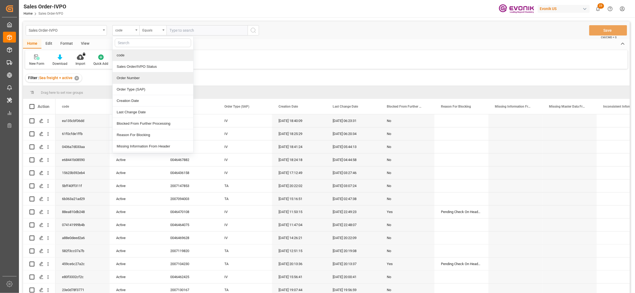
click at [137, 79] on div "Order Number" at bounding box center [153, 77] width 81 height 11
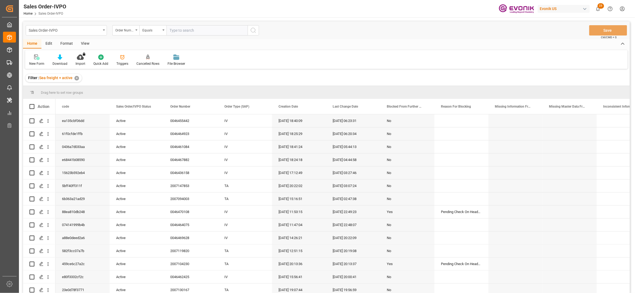
click at [180, 29] on input "text" at bounding box center [207, 30] width 81 height 10
paste input "0046457423"
type input "0046457423"
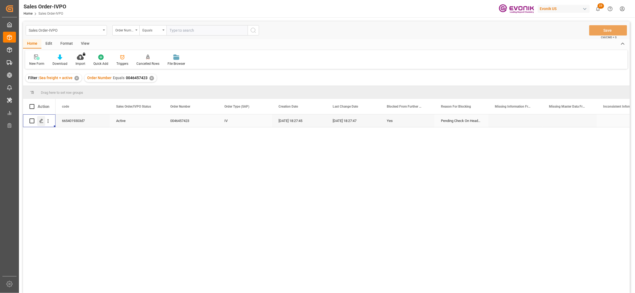
click at [40, 122] on polygon "Press SPACE to select this row." at bounding box center [41, 120] width 3 height 3
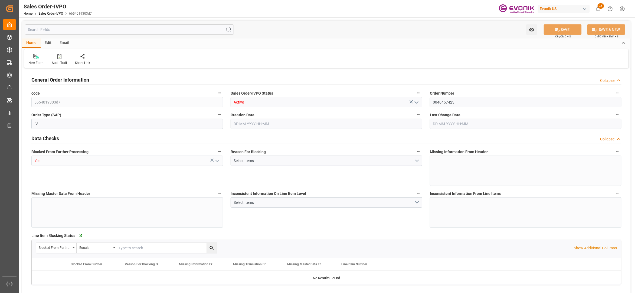
type input "BRSSZ"
type input "0"
type input "1"
type input "5314.943"
type input "[DATE] 18:27"
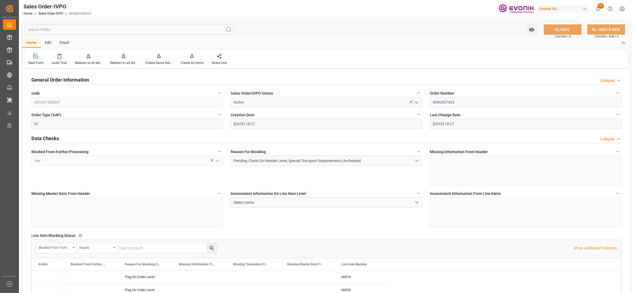
type input "[DATE] 18:27"
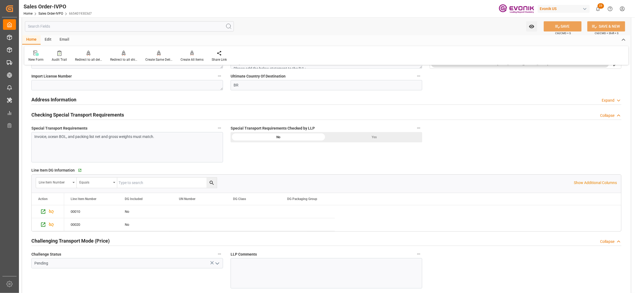
scroll to position [361, 0]
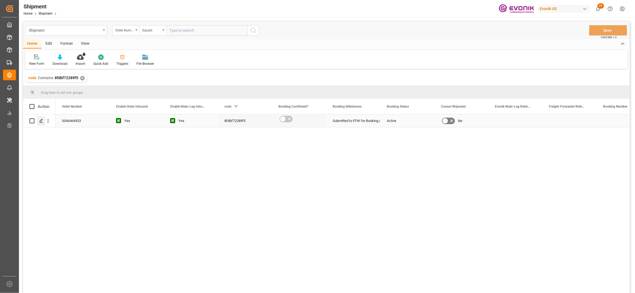
click at [41, 121] on polygon "Press SPACE to select this row." at bounding box center [41, 120] width 3 height 3
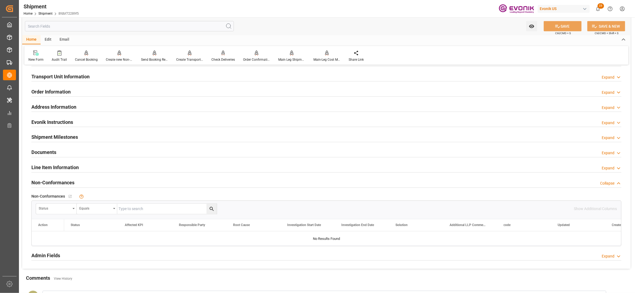
scroll to position [241, 0]
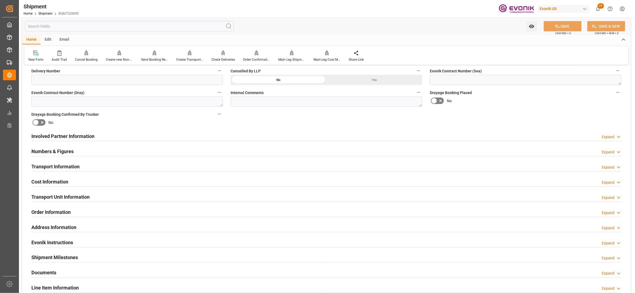
click at [303, 138] on div "Involved Partner Information Expand" at bounding box center [326, 136] width 590 height 10
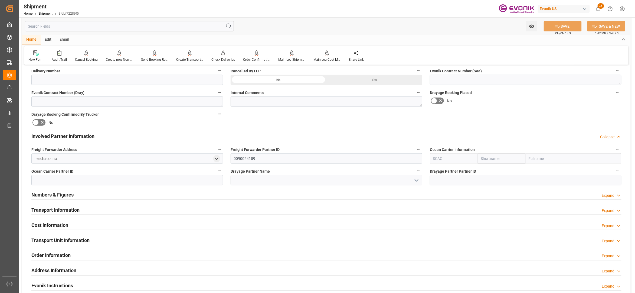
click at [491, 154] on input "text" at bounding box center [502, 158] width 48 height 10
type input "แ"
type input "cma"
click at [492, 172] on b "CMACGM" at bounding box center [489, 170] width 17 height 4
type input "CMDU"
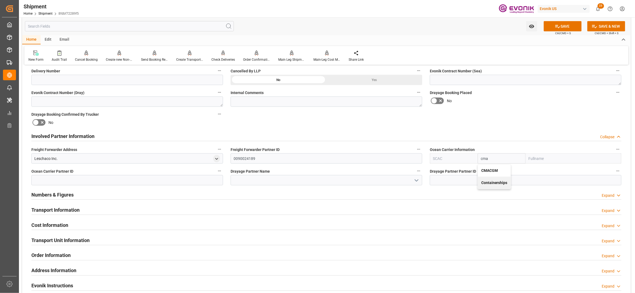
type input "CMACGM"
type input "CMA CGM Group"
type input "CMACGM"
click at [508, 112] on div "Booking Confirmation Milestone Bar Collapse Submitted to FFW for Booking (Pendi…" at bounding box center [326, 130] width 609 height 603
click at [563, 26] on button "SAVE" at bounding box center [563, 26] width 38 height 10
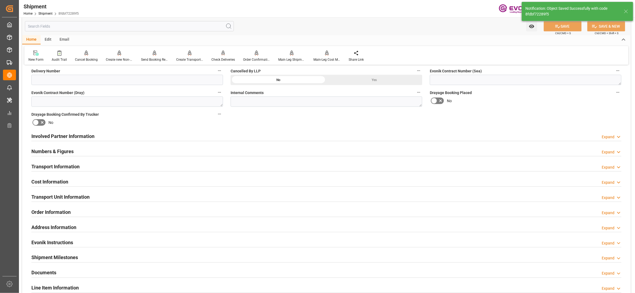
click at [364, 136] on div "Involved Partner Information Expand" at bounding box center [326, 136] width 590 height 10
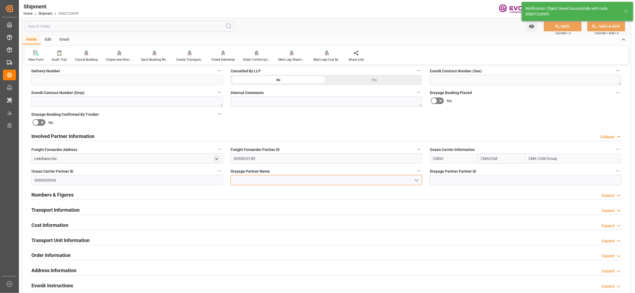
click at [263, 180] on input at bounding box center [327, 180] width 192 height 10
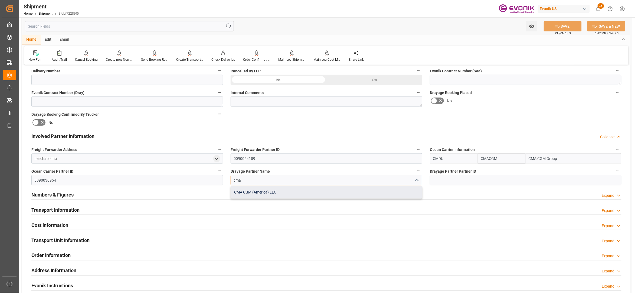
drag, startPoint x: 269, startPoint y: 192, endPoint x: 322, endPoint y: 184, distance: 53.1
click at [269, 193] on div "CMA CGM (America) LLC" at bounding box center [326, 192] width 191 height 12
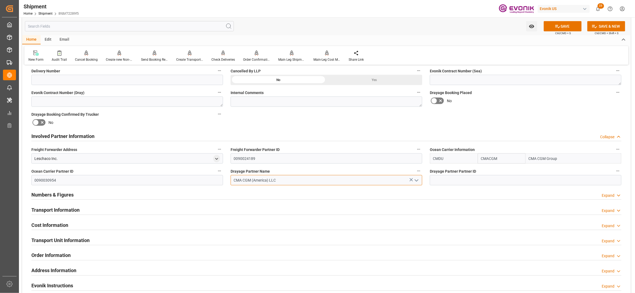
type input "CMA CGM (America) LLC"
click at [515, 122] on div "Booking Confirmation Milestone Bar Collapse Submitted to FFW for Booking (Pendi…" at bounding box center [326, 130] width 609 height 603
click at [569, 28] on button "SAVE" at bounding box center [563, 26] width 38 height 10
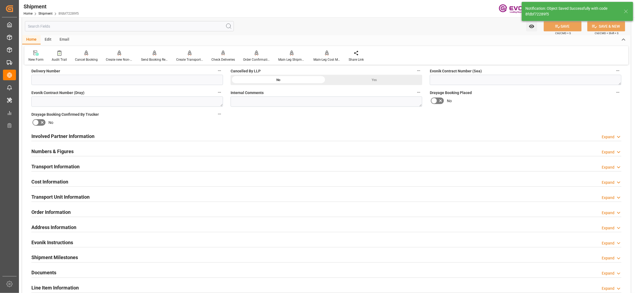
type input "0090030954"
click at [243, 135] on div "Involved Partner Information Expand" at bounding box center [326, 136] width 590 height 10
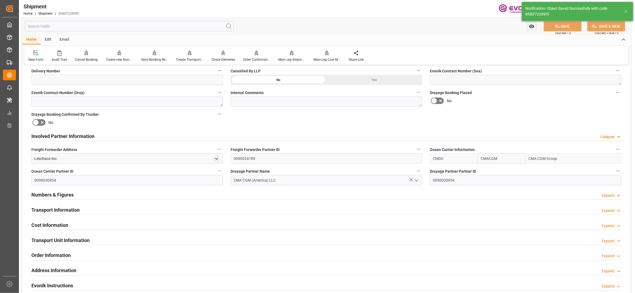
click at [220, 208] on div "Transport Information Expand" at bounding box center [326, 209] width 590 height 10
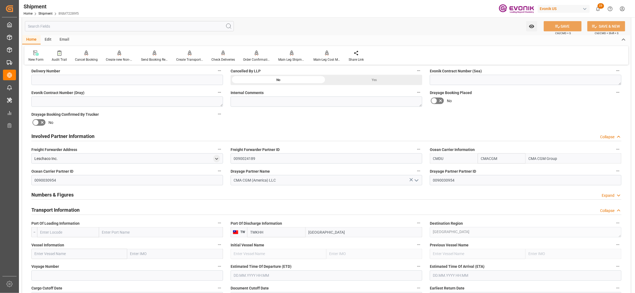
scroll to position [361, 0]
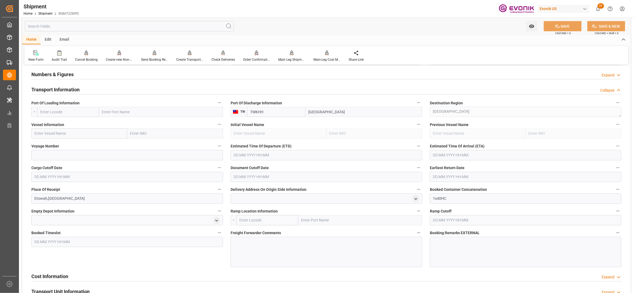
click at [87, 114] on input "text" at bounding box center [68, 112] width 62 height 10
click at [63, 142] on div "USSAV - Savannah" at bounding box center [55, 136] width 37 height 12
type input "USSAV"
type input "Savannah"
type input "USSAV"
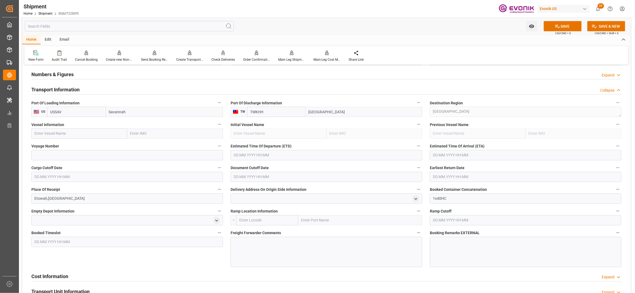
click at [63, 135] on input "text" at bounding box center [79, 133] width 96 height 10
click at [74, 131] on input "text" at bounding box center [79, 133] width 96 height 10
paste input "EVER META / 0TSLIW1MA"
click at [76, 135] on input "EVER META / 0TSLIW1MA" at bounding box center [79, 133] width 96 height 10
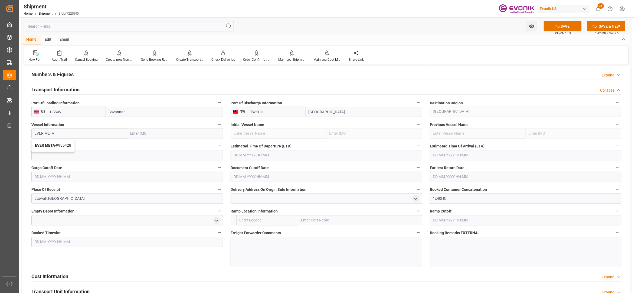
click at [58, 144] on span "EVER META - 9935428" at bounding box center [53, 145] width 36 height 4
type input "EVER META"
type input "9935428"
type input "EVER META"
click at [62, 155] on input at bounding box center [127, 155] width 192 height 10
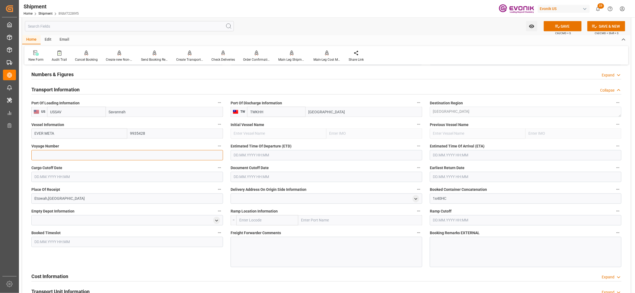
paste input "0TSLIW1MA"
type input "0TSLIW1MA"
click at [247, 159] on input "text" at bounding box center [327, 155] width 192 height 10
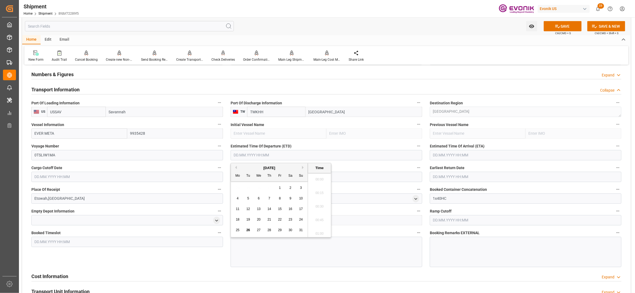
scroll to position [96, 0]
click at [304, 168] on button "Next Month" at bounding box center [303, 167] width 3 height 3
click at [291, 187] on span "4" at bounding box center [291, 188] width 2 height 4
type input "04.10.2025 00:00"
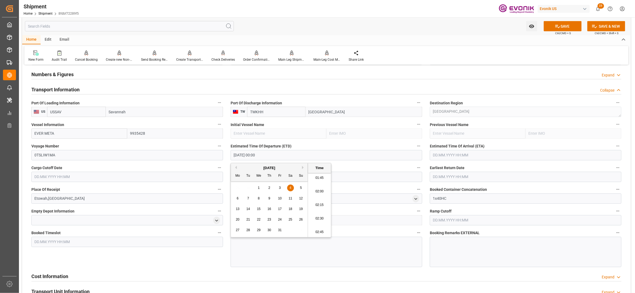
click at [447, 153] on input "text" at bounding box center [526, 155] width 192 height 10
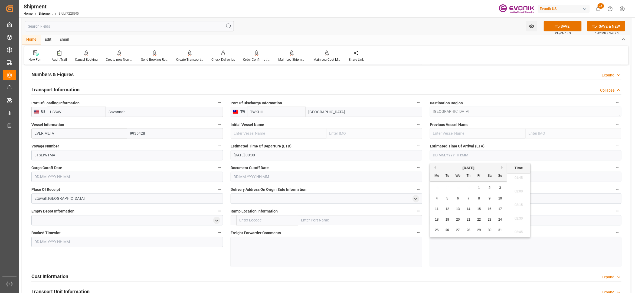
click at [504, 167] on button "Next Month" at bounding box center [502, 167] width 3 height 3
click at [505, 168] on button "Next Month" at bounding box center [502, 167] width 3 height 3
click at [447, 229] on span "25" at bounding box center [448, 230] width 4 height 4
type input "25.11.2025 00:00"
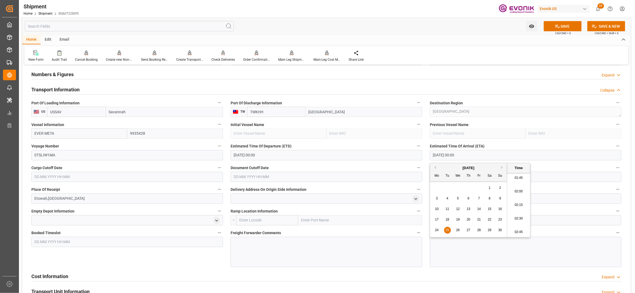
click at [187, 176] on input "text" at bounding box center [127, 177] width 192 height 10
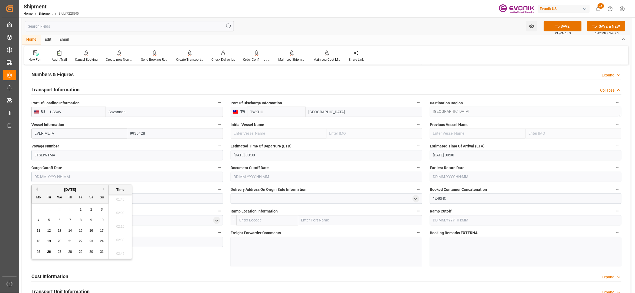
click at [103, 189] on button "Next Month" at bounding box center [104, 188] width 3 height 3
click at [81, 230] on span "19" at bounding box center [81, 231] width 4 height 4
type input "19.09.2025 00:00"
click at [307, 181] on input "text" at bounding box center [327, 177] width 192 height 10
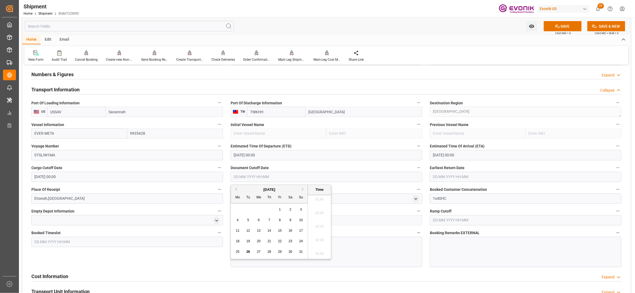
click at [304, 189] on button "Next Month" at bounding box center [303, 188] width 3 height 3
click at [281, 230] on span "19" at bounding box center [280, 231] width 4 height 4
type input "19.09.2025 00:00"
click at [476, 176] on input "text" at bounding box center [526, 177] width 192 height 10
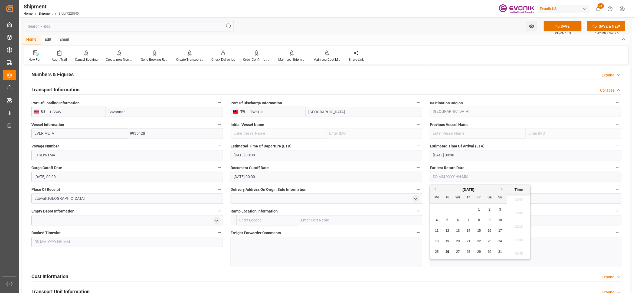
click at [504, 188] on button "Next Month" at bounding box center [502, 188] width 3 height 3
click at [480, 230] on span "19" at bounding box center [479, 231] width 4 height 4
type input "19.09.2025 00:00"
click at [428, 270] on div "Cost Information Expand" at bounding box center [327, 276] width 598 height 15
click at [566, 24] on button "SAVE" at bounding box center [563, 26] width 38 height 10
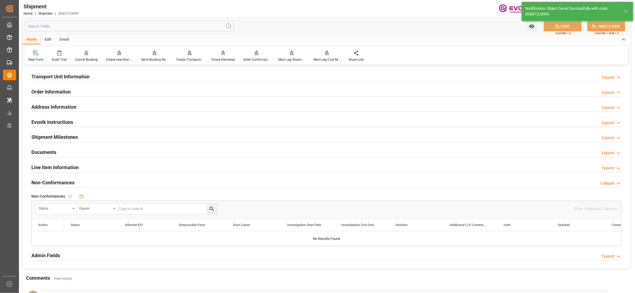
scroll to position [241, 0]
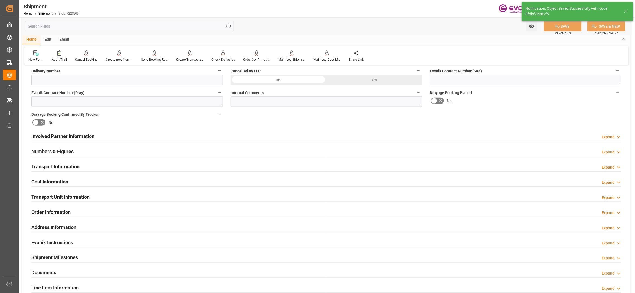
click at [86, 179] on div "Cost Information Expand" at bounding box center [326, 181] width 590 height 10
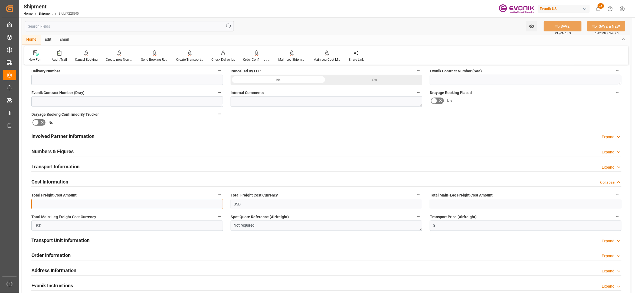
click at [86, 205] on input "text" at bounding box center [127, 204] width 192 height 10
type input "1323"
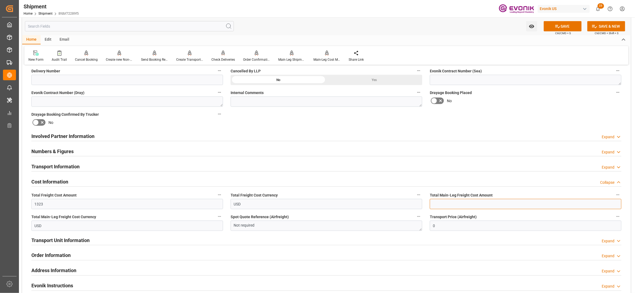
click at [461, 204] on input "text" at bounding box center [526, 204] width 192 height 10
type input "1323"
click at [536, 116] on div "Booking Confirmation Milestone Bar Collapse Submitted to FFW for Booking (Pendi…" at bounding box center [326, 130] width 609 height 603
click at [559, 26] on button "SAVE" at bounding box center [563, 26] width 38 height 10
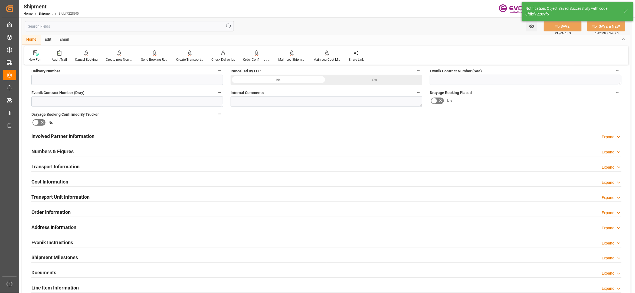
click at [277, 135] on div "Involved Partner Information Expand" at bounding box center [326, 136] width 590 height 10
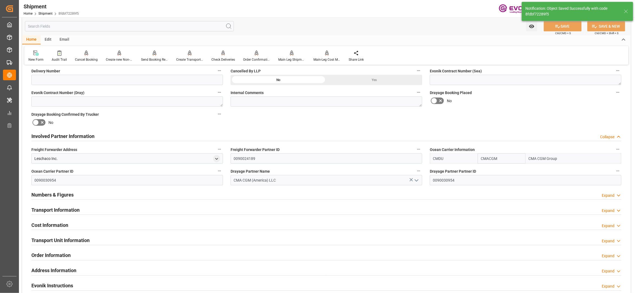
click at [113, 210] on div "Transport Information Expand" at bounding box center [326, 209] width 590 height 10
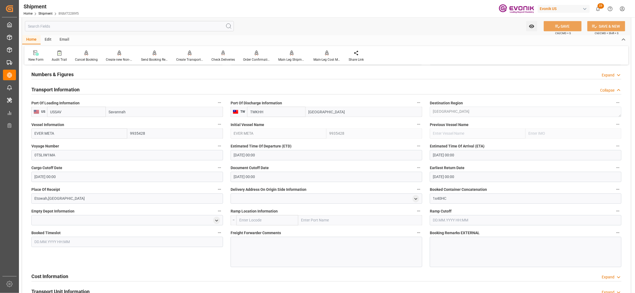
scroll to position [481, 0]
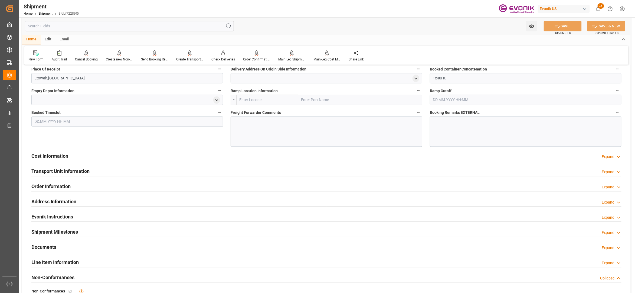
click at [211, 159] on div "Cost Information Expand" at bounding box center [326, 156] width 590 height 10
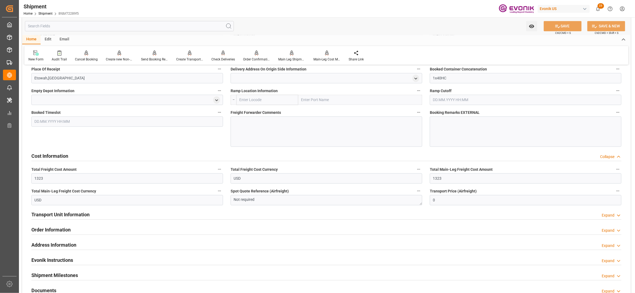
click at [172, 158] on div "Cost Information Collapse" at bounding box center [326, 156] width 590 height 10
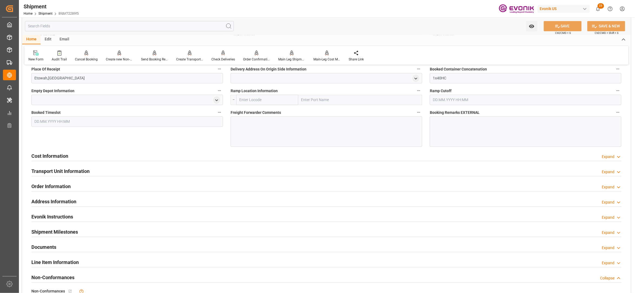
click at [171, 158] on div "Cost Information Expand" at bounding box center [326, 156] width 590 height 10
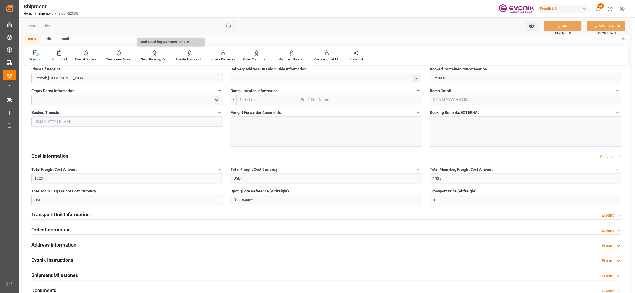
click at [152, 56] on div "Send Booking Request To ABS" at bounding box center [154, 56] width 35 height 12
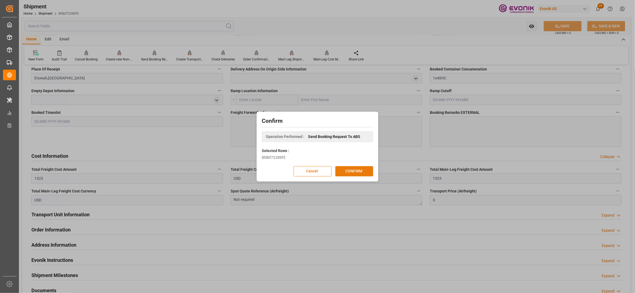
click at [349, 171] on button "CONFIRM" at bounding box center [354, 171] width 38 height 10
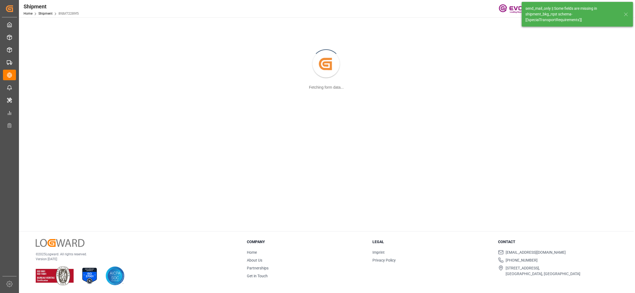
scroll to position [59, 0]
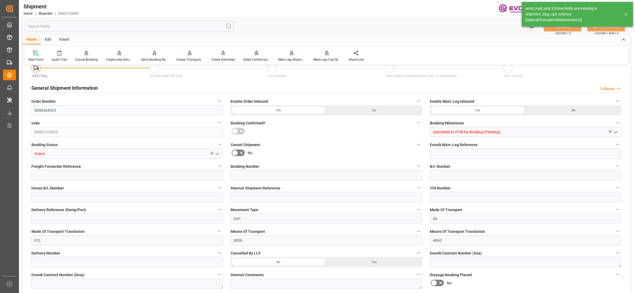
type input "432"
type input "BG"
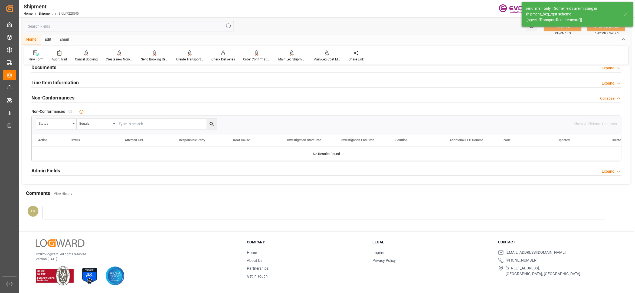
scroll to position [327, 0]
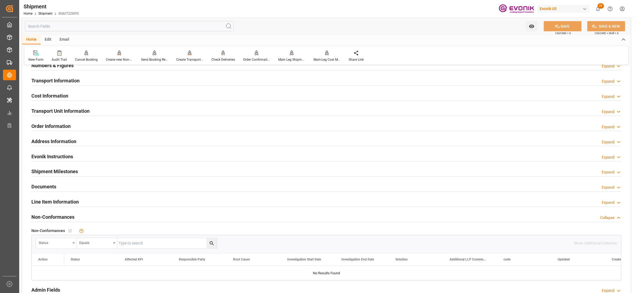
click at [82, 201] on div "Line Item Information Expand" at bounding box center [326, 201] width 590 height 10
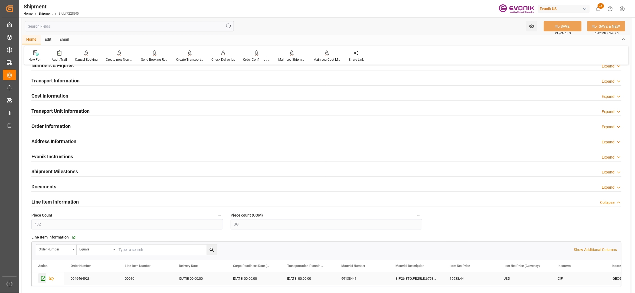
click at [41, 281] on icon "Press SPACE to select this row." at bounding box center [43, 279] width 6 height 6
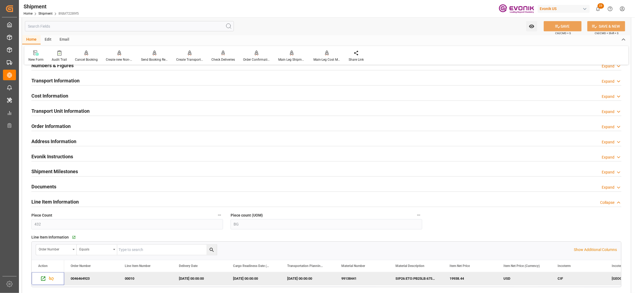
click at [126, 24] on input "text" at bounding box center [129, 26] width 209 height 10
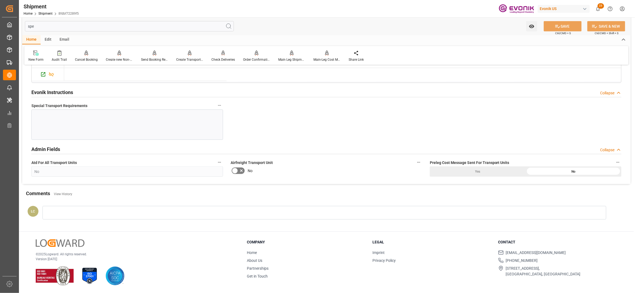
scroll to position [0, 0]
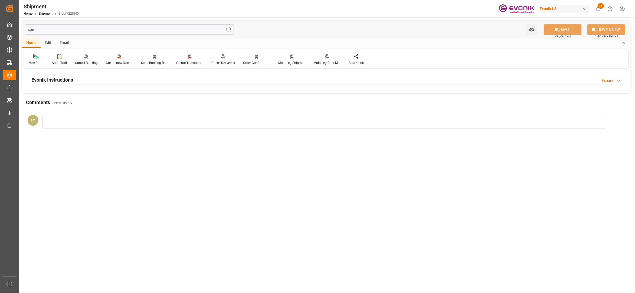
type input "spe"
click at [217, 77] on div "Evonik Instructions Expand" at bounding box center [326, 79] width 590 height 10
click at [201, 112] on div at bounding box center [127, 112] width 192 height 30
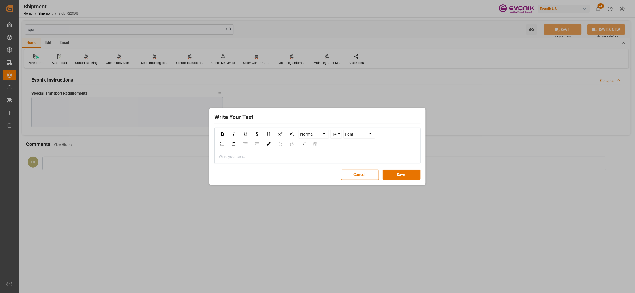
click at [280, 158] on div "rdw-editor" at bounding box center [317, 157] width 197 height 6
click at [408, 175] on button "Save" at bounding box center [402, 175] width 38 height 10
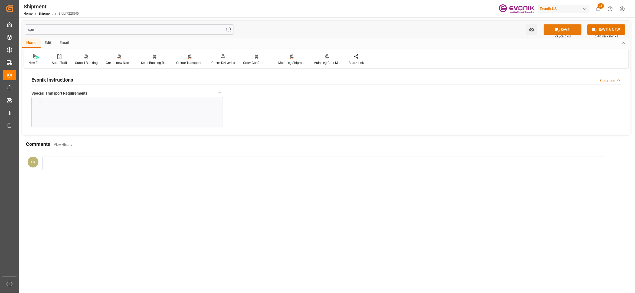
click at [564, 30] on button "SAVE" at bounding box center [563, 29] width 38 height 10
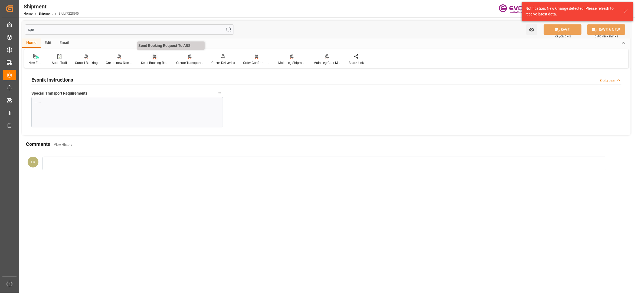
click at [151, 55] on div at bounding box center [154, 56] width 27 height 6
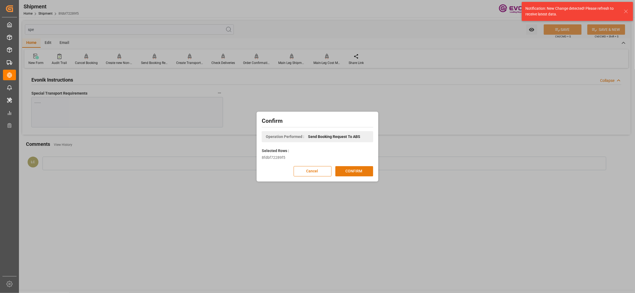
click at [347, 168] on button "CONFIRM" at bounding box center [354, 171] width 38 height 10
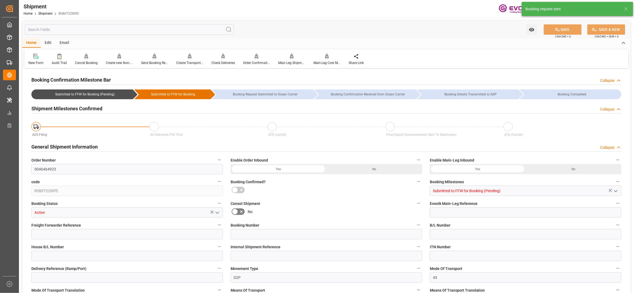
type input "CMACGM"
type input "CMA CGM Group"
type input "16"
type input "254.4"
type input "5316.576"
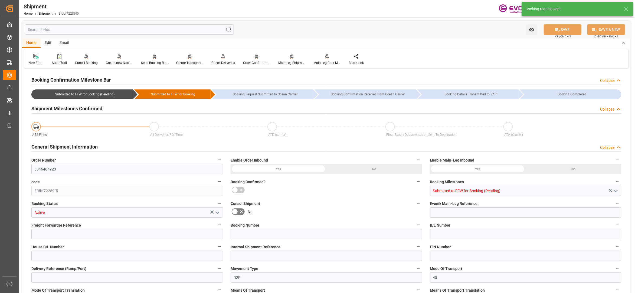
type input "39.0254"
type input "USSAV"
type input "TWKHH"
type input "9935428"
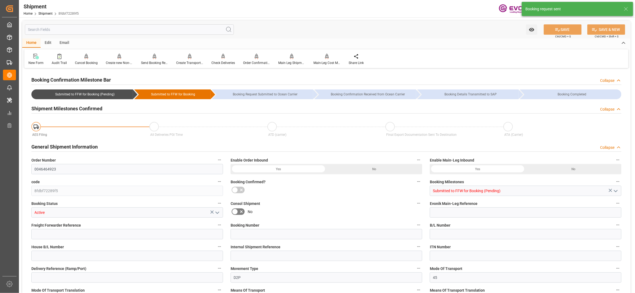
type input "1323"
type input "0"
type input "432"
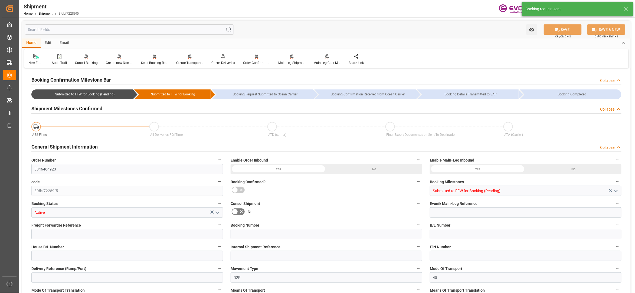
type input "BG"
type input "0"
type input "CMACGM"
type input "CMA CGM Group"
type input "04.10.2025 00:00"
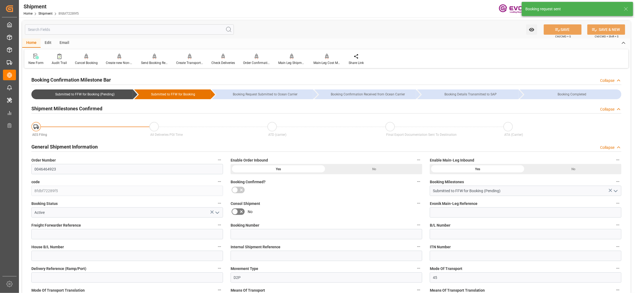
type input "25.11.2025 00:00"
type input "19.09.2025 00:00"
type input "14.11.2025"
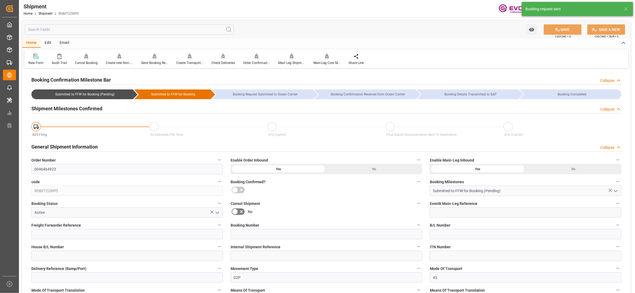
type input "26.08.2025 06:25"
type input "[DATE] 06:20"
type input "26.08.2025 06:25"
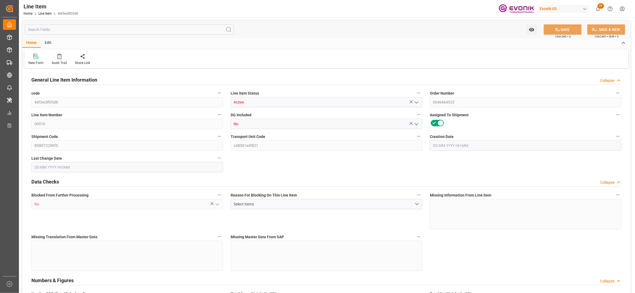
type input "16"
type input "5062.176"
type input "4898.88"
type input "36.6574"
type input "432"
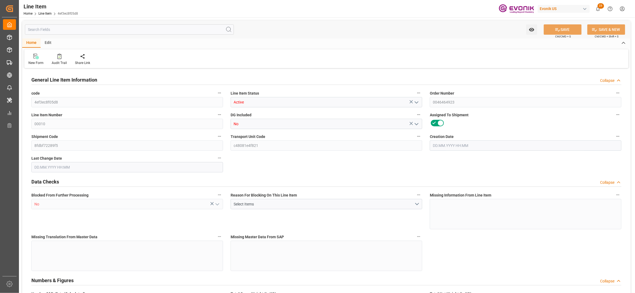
type input "19938.44"
type input "432"
type input "5062.176"
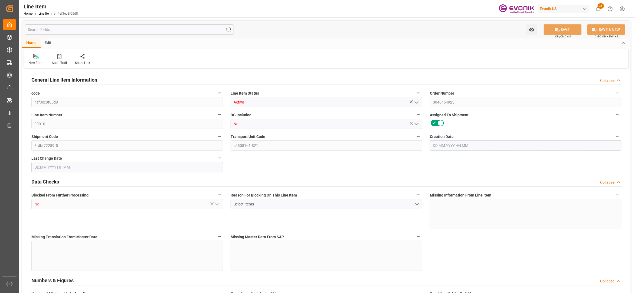
type input "5316.576"
type input "4898.88"
type input "36.6574"
type input "36657.36"
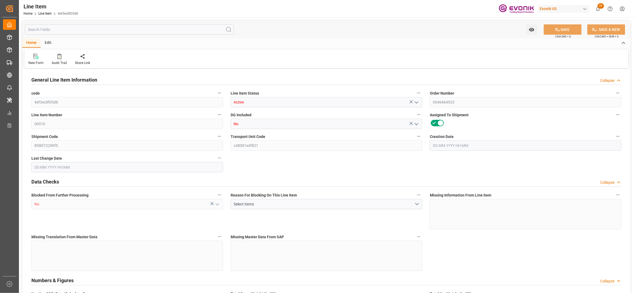
type input "0"
type input "[DATE] 18:25"
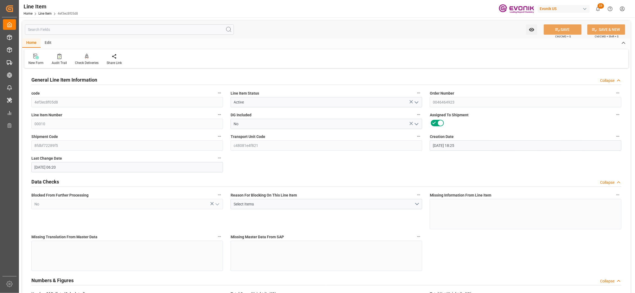
type input "[DATE] 06:20"
type input "14.11.2025"
type input "19.09.2025"
type input "12.09.2025"
click at [100, 30] on input "text" at bounding box center [129, 29] width 209 height 10
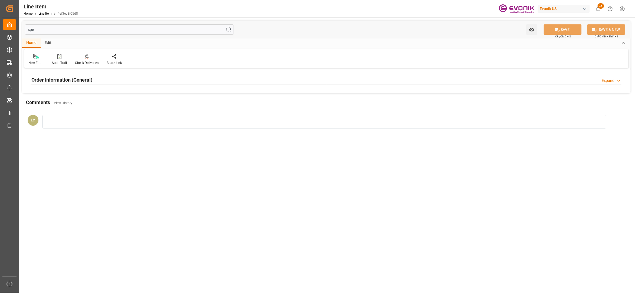
type input "spe"
click at [150, 77] on div "Order Information (General) Expand" at bounding box center [326, 79] width 590 height 10
click at [154, 100] on div at bounding box center [127, 112] width 192 height 30
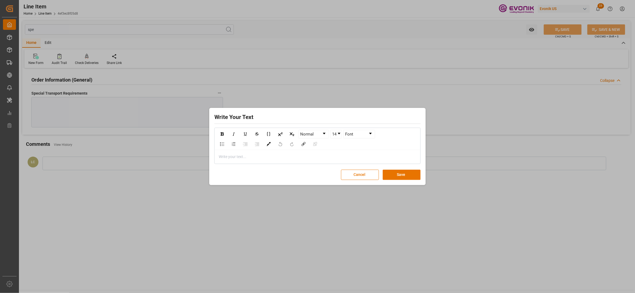
click at [243, 158] on div "rdw-editor" at bounding box center [317, 157] width 197 height 6
click at [394, 174] on button "Save" at bounding box center [402, 175] width 38 height 10
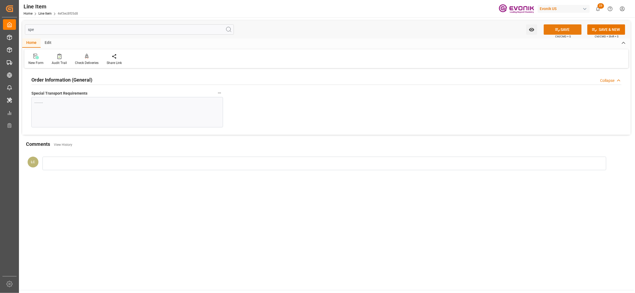
click at [569, 26] on button "SAVE" at bounding box center [563, 29] width 38 height 10
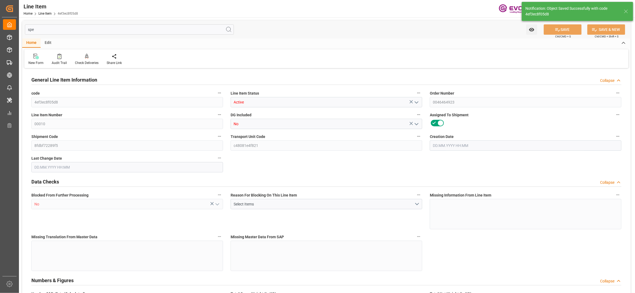
type input "16"
type input "5062.176"
type input "4898.88"
type input "36.6574"
type input "432"
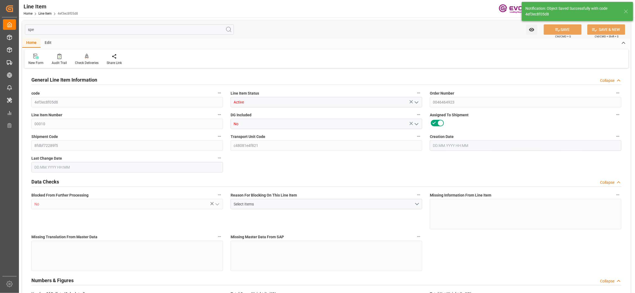
type input "19938.44"
type input "432"
type input "5062.176"
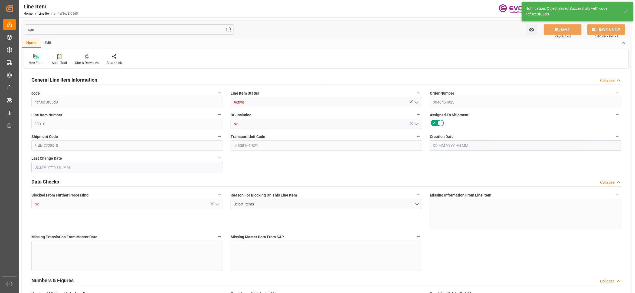
type input "5316.576"
type input "4898.88"
type input "36.6574"
type input "36657.36"
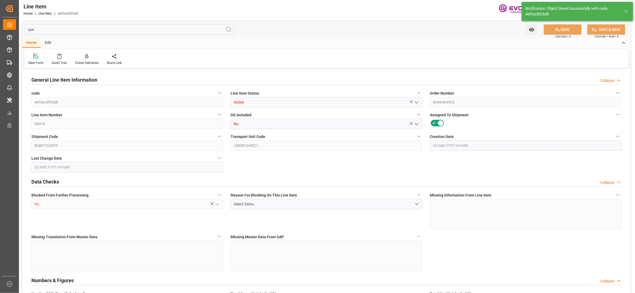
type input "0"
type input "[DATE] 18:25"
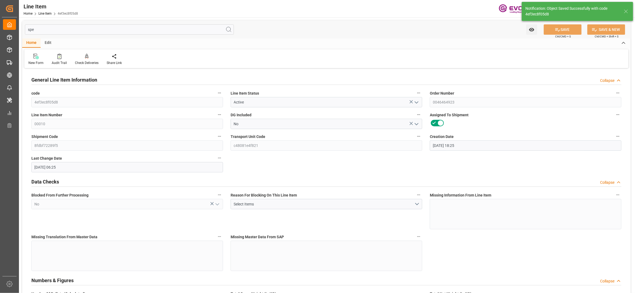
type input "26.08.2025 06:25"
type input "14.11.2025"
type input "19.09.2025"
type input "12.09.2025"
